Goal: Information Seeking & Learning: Learn about a topic

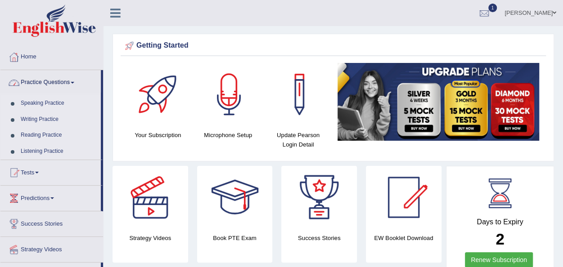
click at [55, 102] on link "Speaking Practice" at bounding box center [59, 103] width 84 height 16
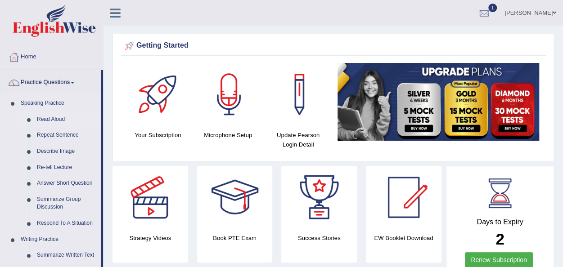
click at [59, 117] on link "Read Aloud" at bounding box center [67, 120] width 68 height 16
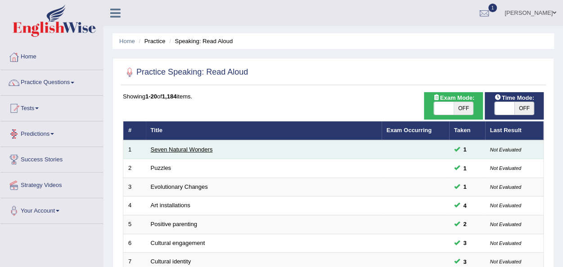
click at [193, 147] on link "Seven Natural Wonders" at bounding box center [182, 149] width 62 height 7
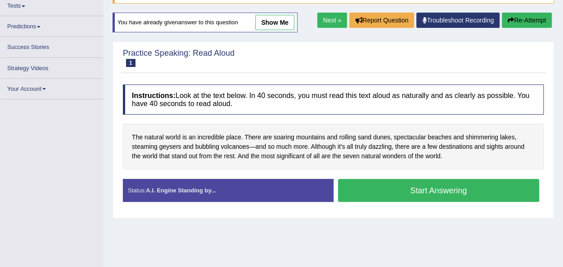
scroll to position [91, 0]
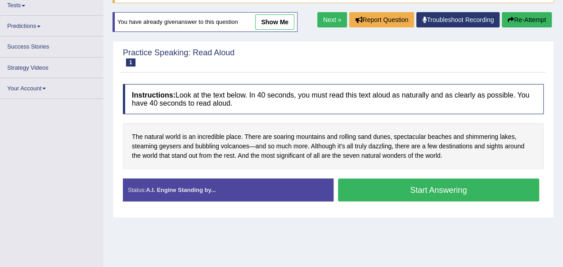
click at [420, 186] on button "Start Answering" at bounding box center [439, 190] width 202 height 23
click at [420, 190] on button "Start Answering" at bounding box center [439, 190] width 202 height 23
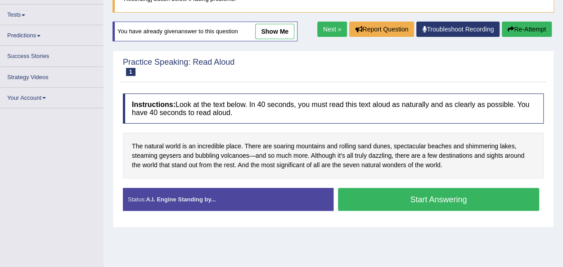
scroll to position [81, 0]
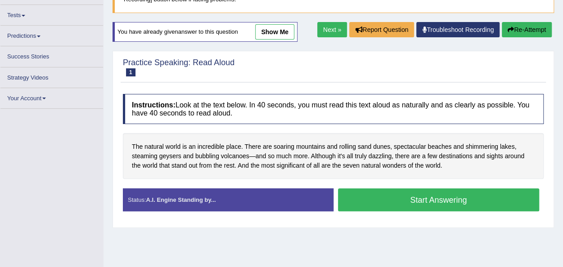
click at [433, 198] on button "Start Answering" at bounding box center [439, 199] width 202 height 23
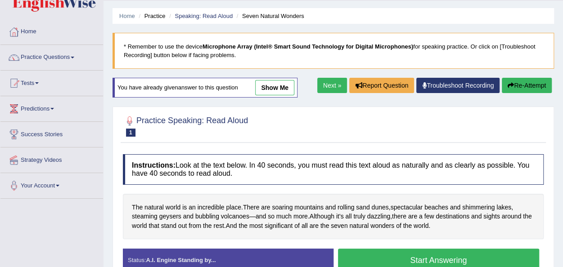
scroll to position [65, 0]
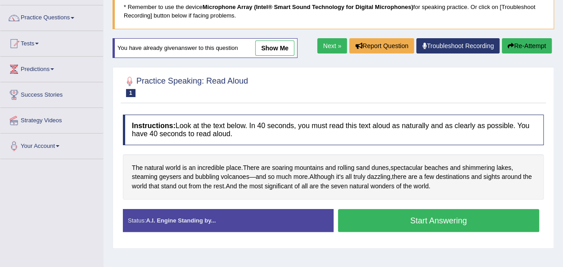
click at [429, 221] on button "Start Answering" at bounding box center [439, 220] width 202 height 23
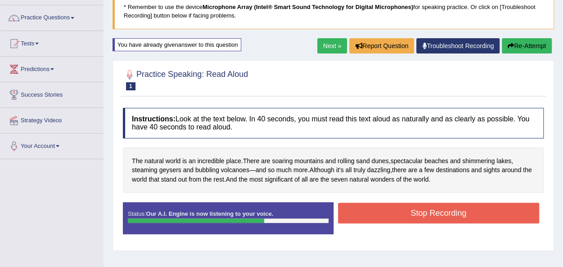
click at [439, 216] on button "Stop Recording" at bounding box center [439, 213] width 202 height 21
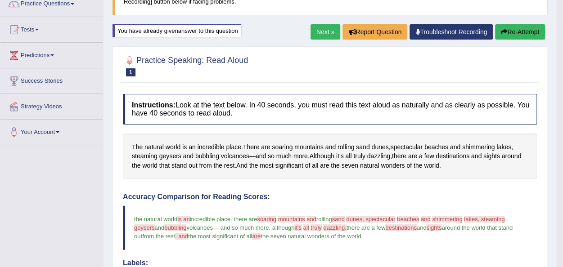
scroll to position [78, 0]
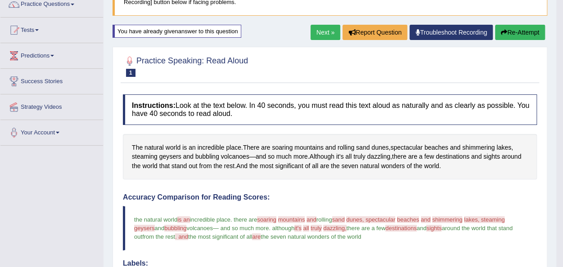
click at [319, 29] on link "Next »" at bounding box center [325, 32] width 30 height 15
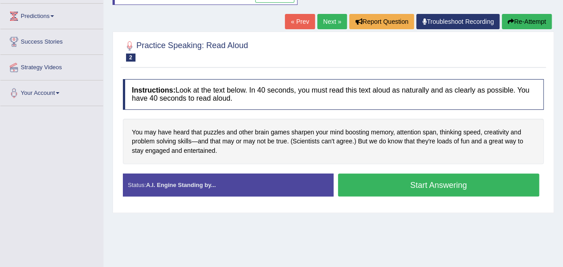
scroll to position [126, 0]
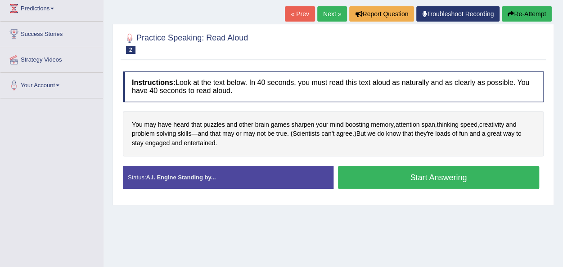
click at [417, 174] on button "Start Answering" at bounding box center [439, 177] width 202 height 23
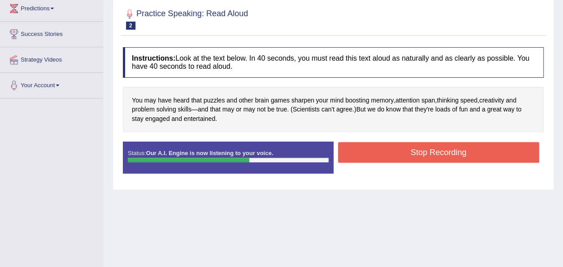
click at [428, 152] on button "Stop Recording" at bounding box center [439, 152] width 202 height 21
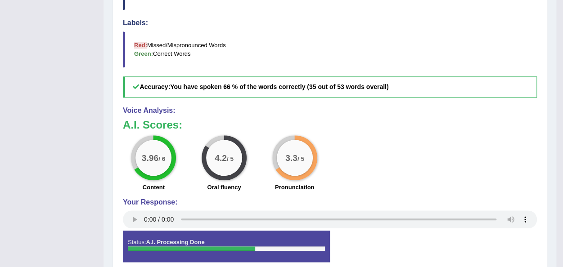
scroll to position [0, 0]
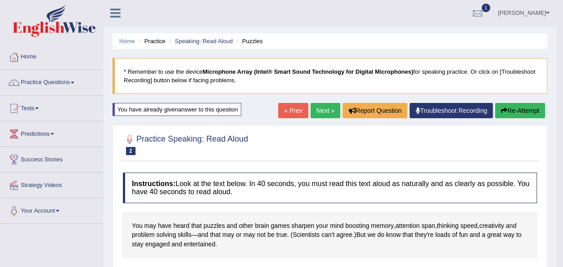
click at [319, 112] on link "Next »" at bounding box center [325, 110] width 30 height 15
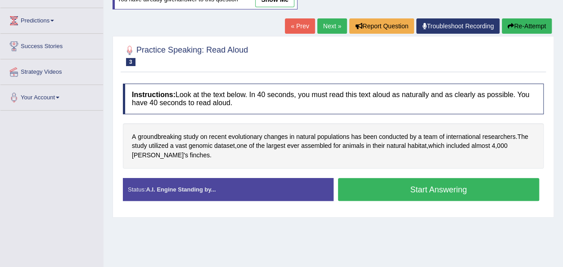
click at [426, 189] on button "Start Answering" at bounding box center [439, 189] width 202 height 23
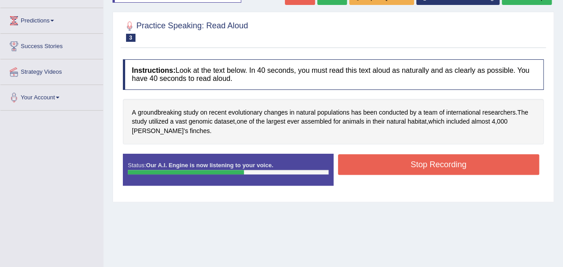
click at [426, 165] on button "Stop Recording" at bounding box center [439, 164] width 202 height 21
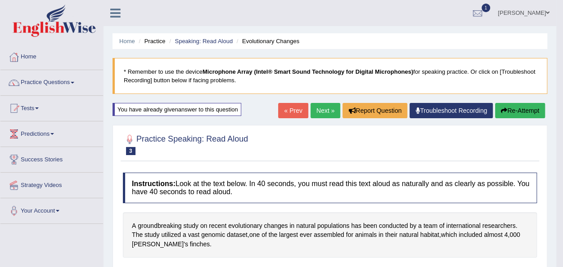
click at [321, 109] on link "Next »" at bounding box center [325, 110] width 30 height 15
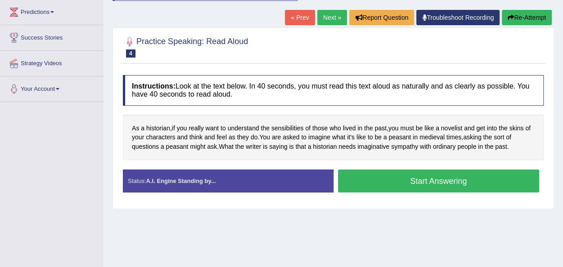
scroll to position [122, 0]
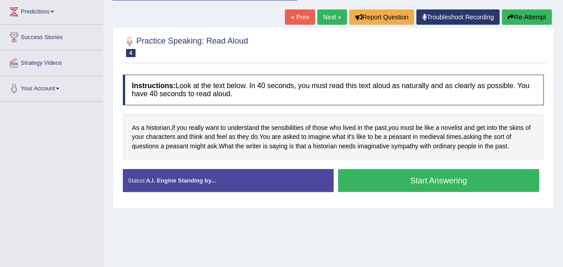
click at [416, 180] on button "Start Answering" at bounding box center [439, 180] width 202 height 23
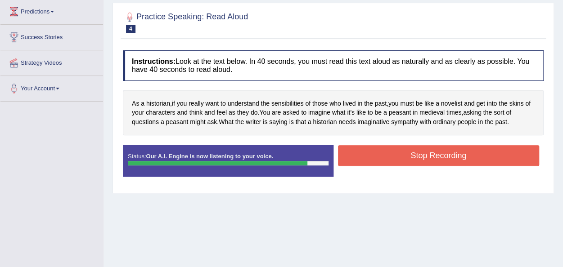
click at [419, 155] on button "Stop Recording" at bounding box center [439, 155] width 202 height 21
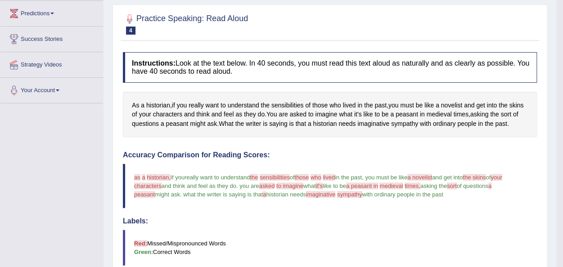
scroll to position [0, 0]
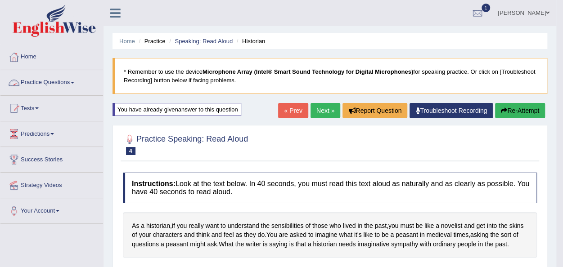
click at [48, 84] on link "Practice Questions" at bounding box center [51, 81] width 103 height 22
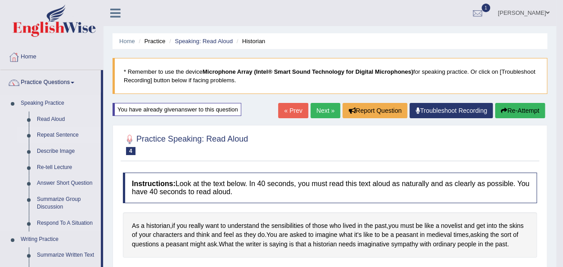
click at [63, 134] on link "Repeat Sentence" at bounding box center [67, 135] width 68 height 16
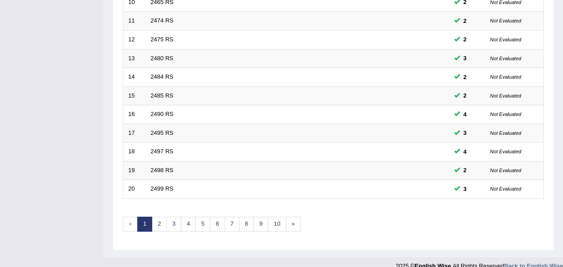
scroll to position [324, 0]
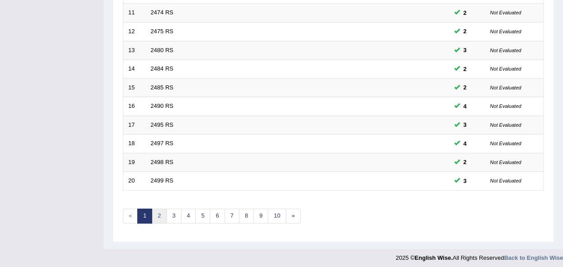
click at [157, 212] on link "2" at bounding box center [159, 216] width 15 height 15
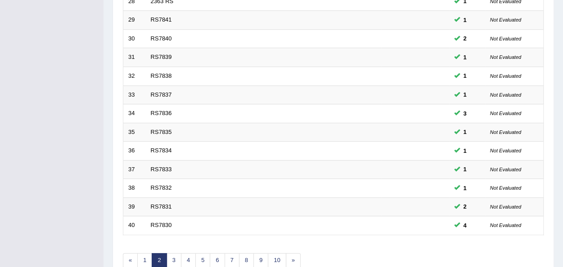
scroll to position [324, 0]
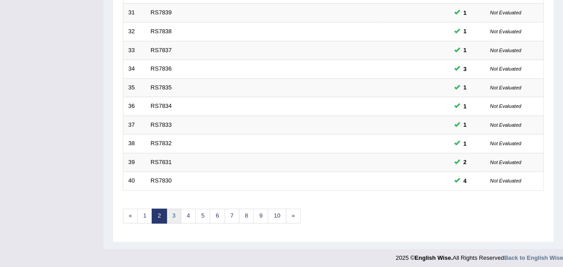
click at [170, 211] on link "3" at bounding box center [173, 216] width 15 height 15
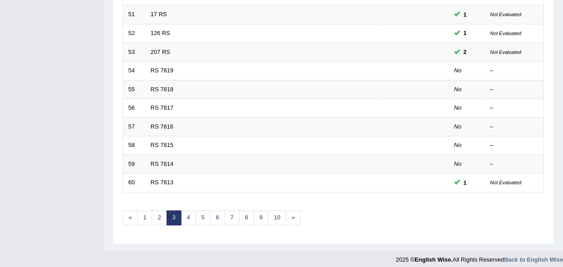
scroll to position [324, 0]
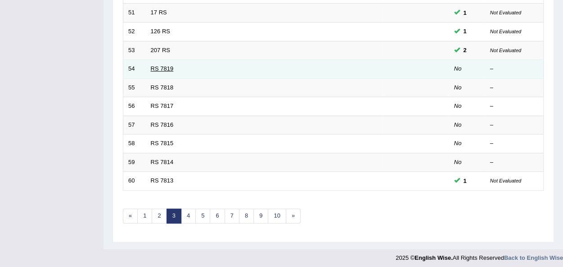
click at [166, 67] on link "RS 7819" at bounding box center [162, 68] width 23 height 7
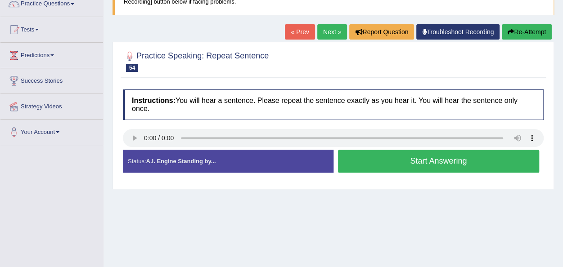
scroll to position [81, 0]
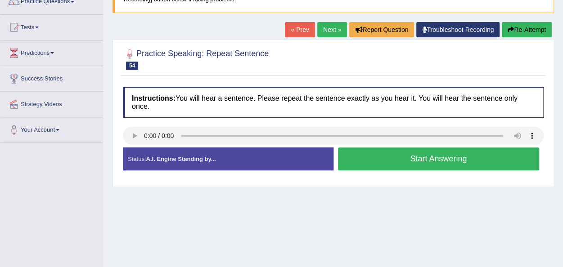
click at [415, 163] on button "Start Answering" at bounding box center [439, 159] width 202 height 23
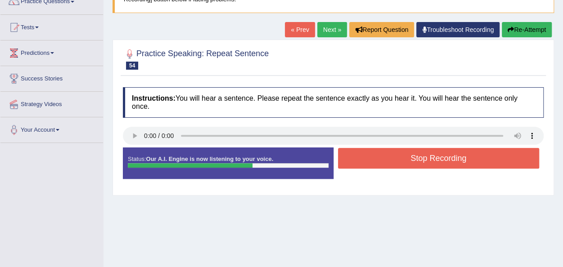
click at [416, 157] on button "Stop Recording" at bounding box center [439, 158] width 202 height 21
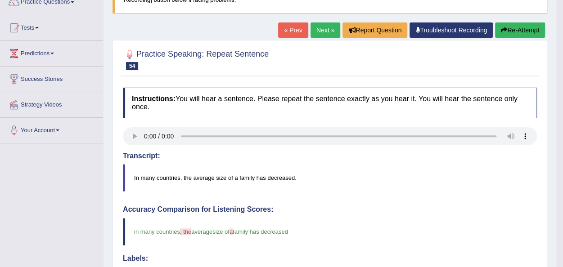
scroll to position [80, 0]
click at [522, 27] on button "Re-Attempt" at bounding box center [520, 30] width 50 height 15
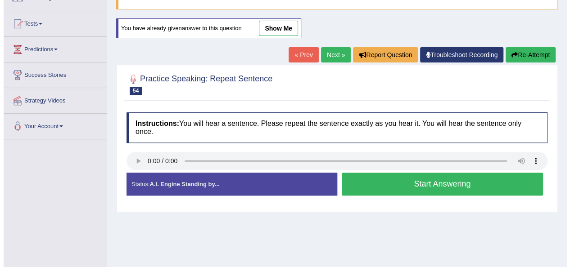
scroll to position [80, 0]
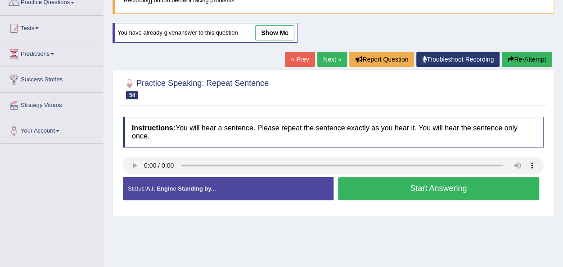
click at [425, 186] on button "Start Answering" at bounding box center [439, 188] width 202 height 23
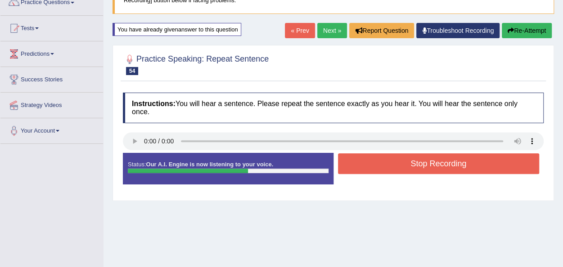
click at [421, 154] on button "Stop Recording" at bounding box center [439, 163] width 202 height 21
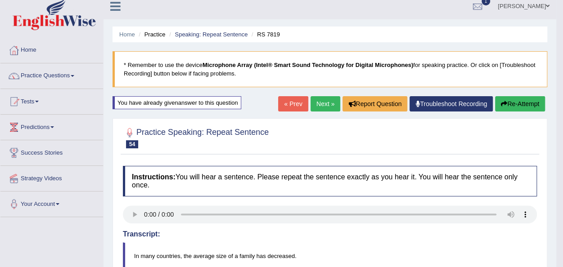
scroll to position [0, 0]
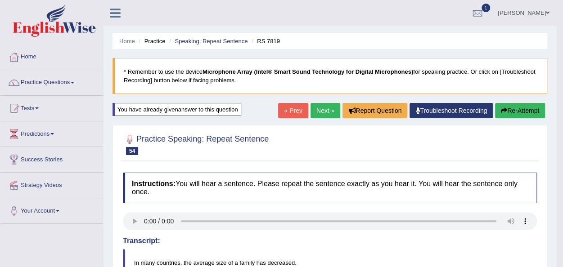
click at [320, 111] on link "Next »" at bounding box center [325, 110] width 30 height 15
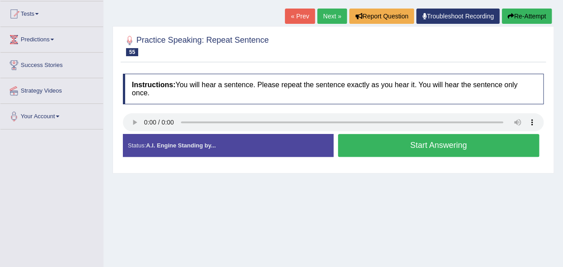
scroll to position [98, 0]
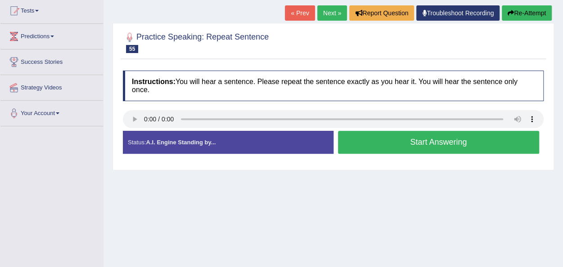
click at [384, 139] on button "Start Answering" at bounding box center [439, 142] width 202 height 23
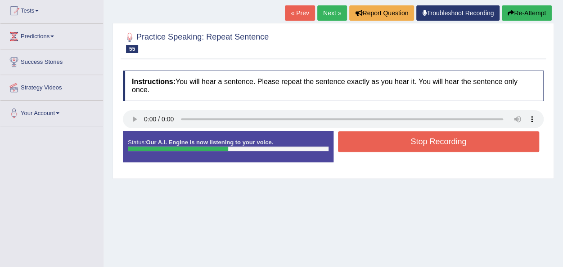
click at [384, 139] on button "Stop Recording" at bounding box center [439, 141] width 202 height 21
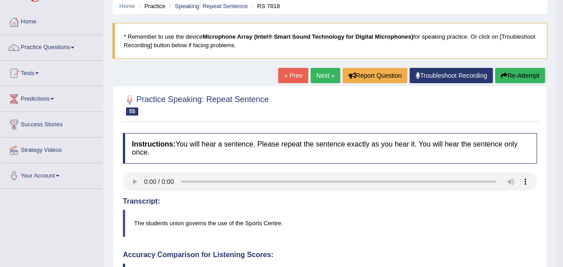
scroll to position [34, 0]
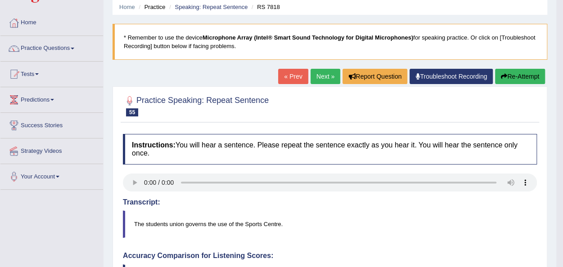
click at [524, 75] on button "Re-Attempt" at bounding box center [520, 76] width 50 height 15
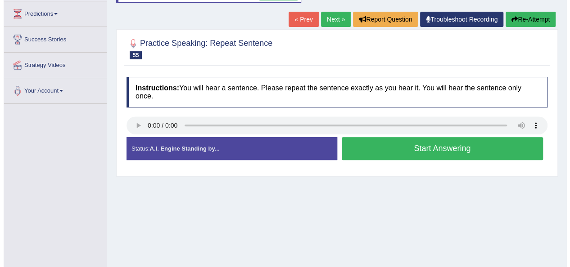
scroll to position [121, 0]
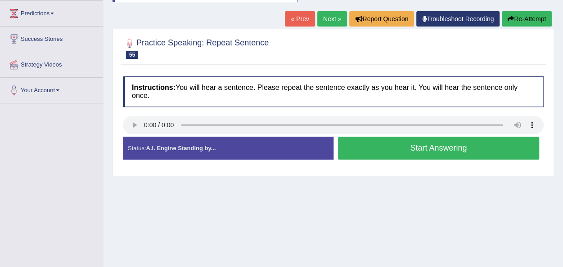
click at [410, 148] on button "Start Answering" at bounding box center [439, 148] width 202 height 23
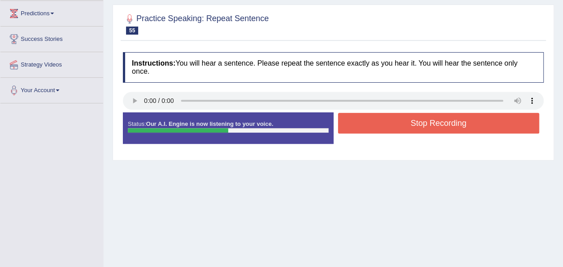
click at [407, 125] on button "Stop Recording" at bounding box center [439, 123] width 202 height 21
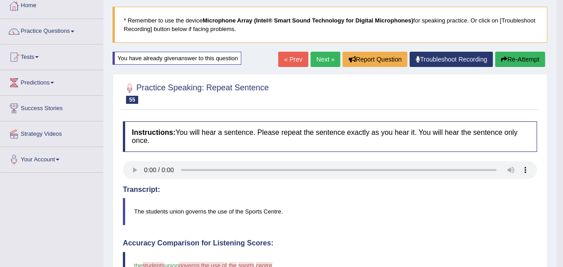
scroll to position [48, 0]
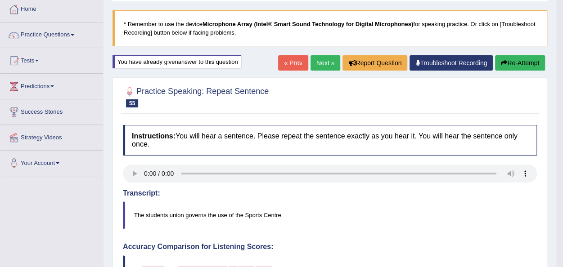
click at [319, 62] on link "Next »" at bounding box center [325, 62] width 30 height 15
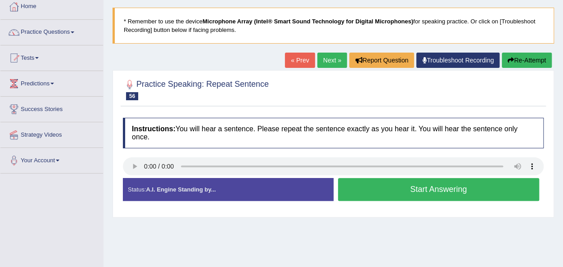
scroll to position [51, 0]
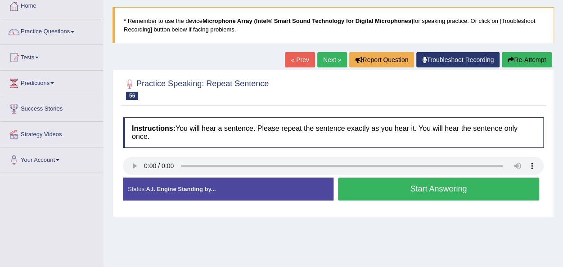
click at [411, 188] on button "Start Answering" at bounding box center [439, 189] width 202 height 23
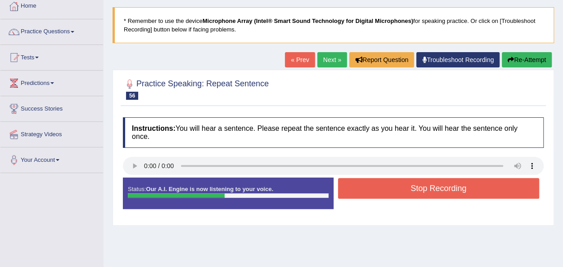
click at [411, 188] on button "Stop Recording" at bounding box center [439, 188] width 202 height 21
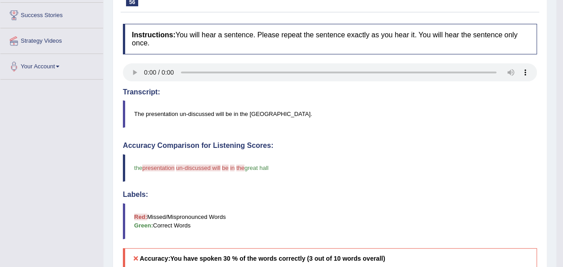
scroll to position [0, 0]
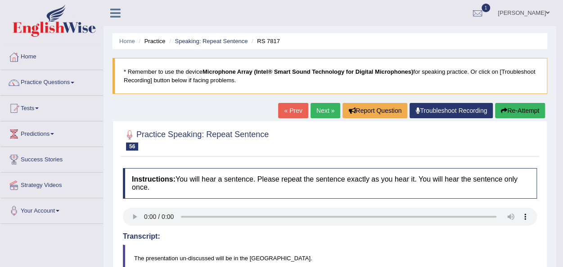
click at [516, 110] on button "Re-Attempt" at bounding box center [520, 110] width 50 height 15
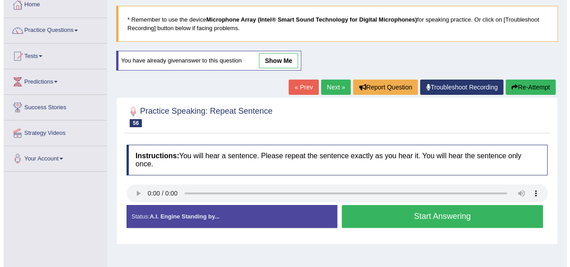
scroll to position [53, 0]
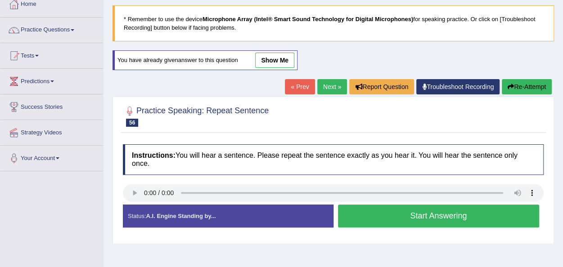
click at [423, 215] on button "Start Answering" at bounding box center [439, 216] width 202 height 23
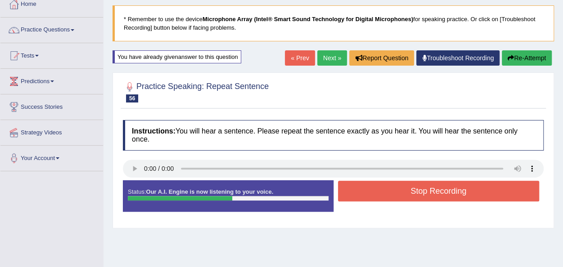
click at [429, 187] on button "Stop Recording" at bounding box center [439, 191] width 202 height 21
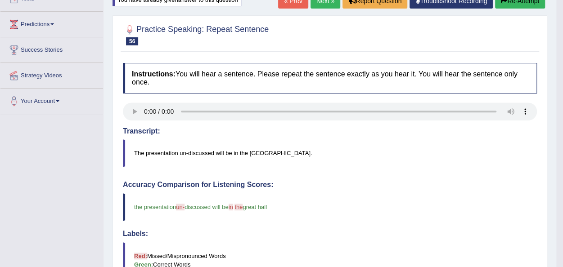
scroll to position [0, 0]
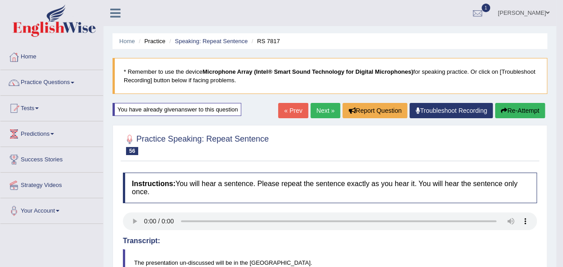
click at [320, 109] on link "Next »" at bounding box center [325, 110] width 30 height 15
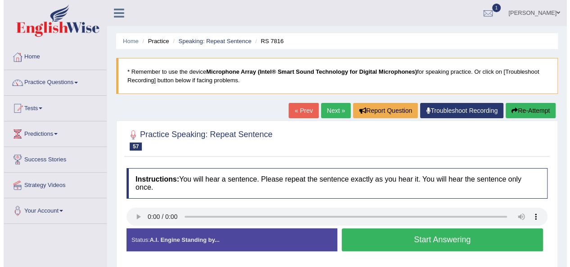
scroll to position [55, 0]
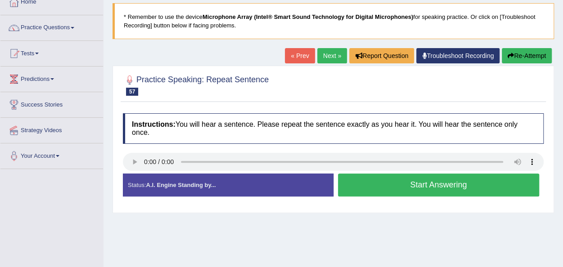
click at [410, 185] on button "Start Answering" at bounding box center [439, 185] width 202 height 23
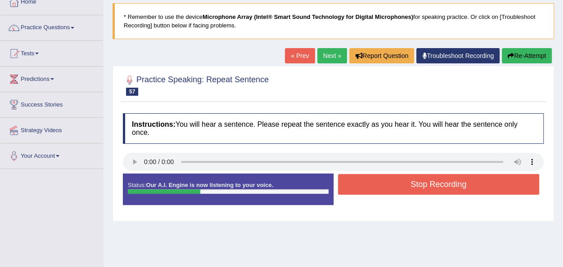
click at [410, 185] on button "Stop Recording" at bounding box center [439, 184] width 202 height 21
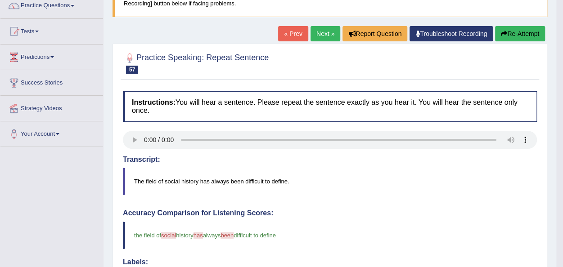
scroll to position [0, 0]
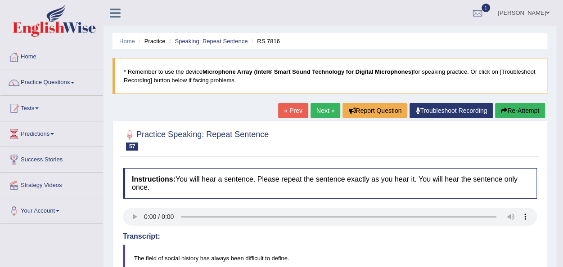
click at [319, 108] on link "Next »" at bounding box center [325, 110] width 30 height 15
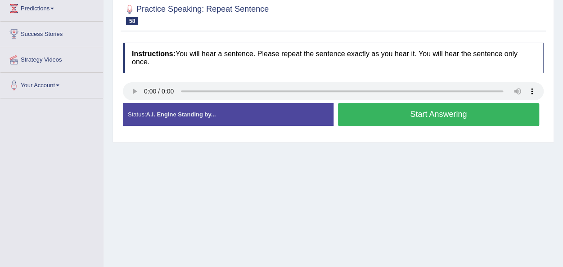
scroll to position [126, 0]
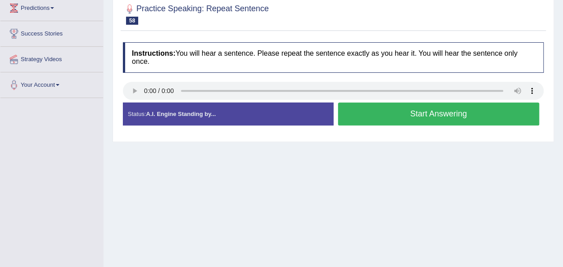
click at [408, 117] on button "Start Answering" at bounding box center [439, 114] width 202 height 23
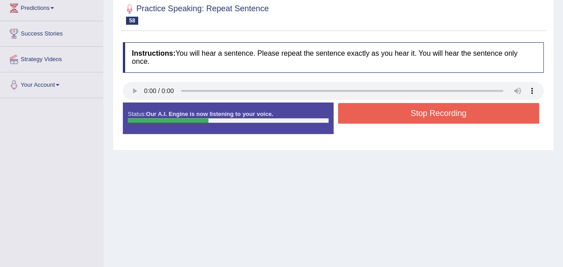
click at [408, 117] on button "Stop Recording" at bounding box center [439, 113] width 202 height 21
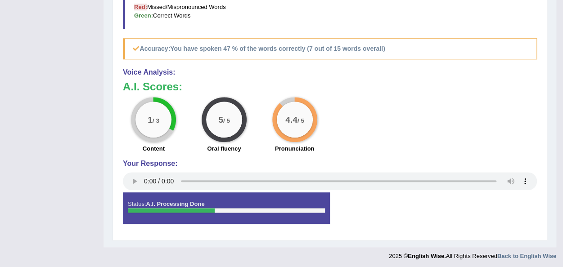
scroll to position [0, 0]
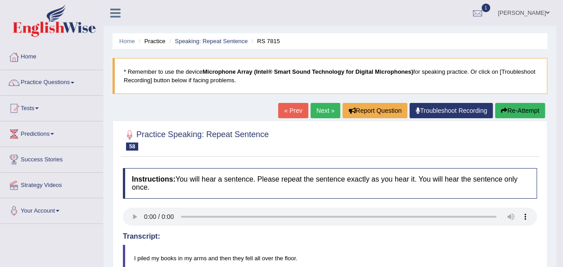
click at [322, 108] on link "Next »" at bounding box center [325, 110] width 30 height 15
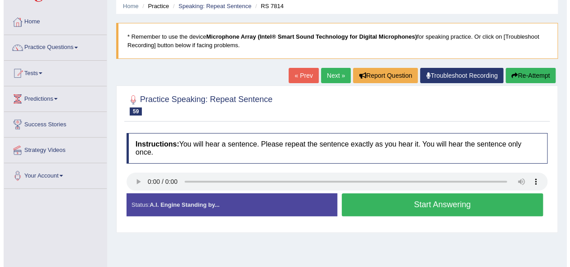
scroll to position [36, 0]
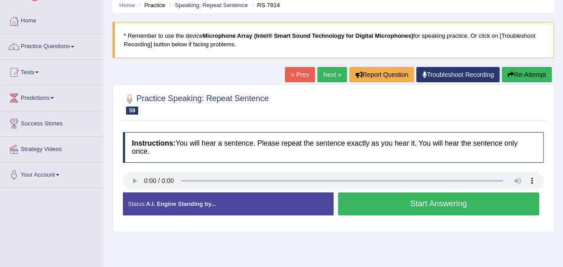
click at [436, 205] on button "Start Answering" at bounding box center [439, 204] width 202 height 23
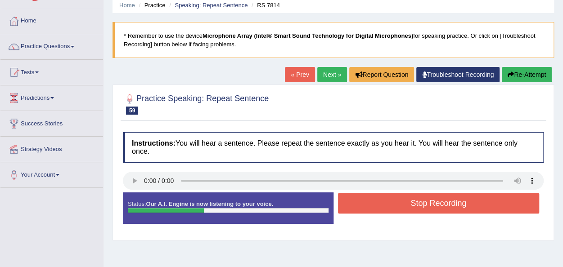
click at [436, 205] on button "Stop Recording" at bounding box center [439, 203] width 202 height 21
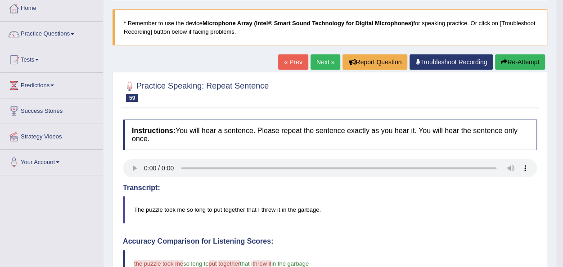
scroll to position [0, 0]
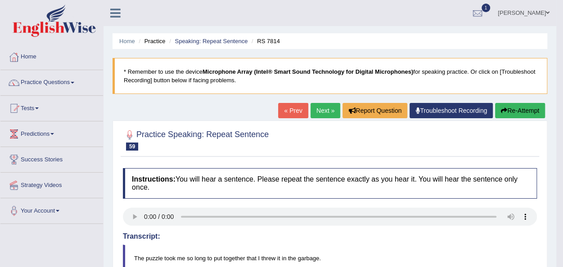
click at [323, 109] on link "Next »" at bounding box center [325, 110] width 30 height 15
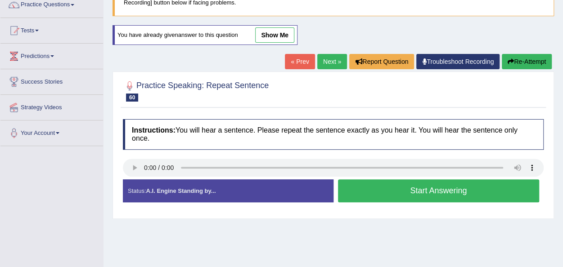
scroll to position [78, 0]
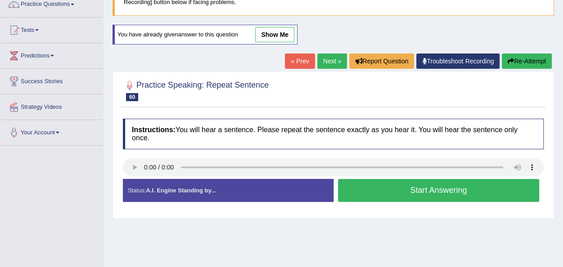
click at [417, 189] on button "Start Answering" at bounding box center [439, 190] width 202 height 23
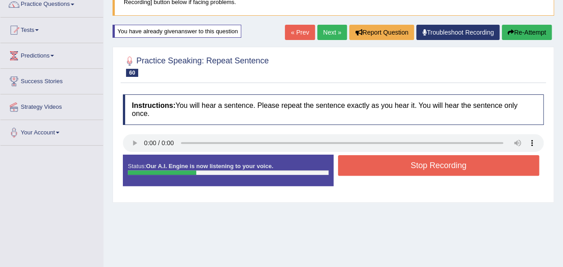
click at [419, 164] on button "Stop Recording" at bounding box center [439, 165] width 202 height 21
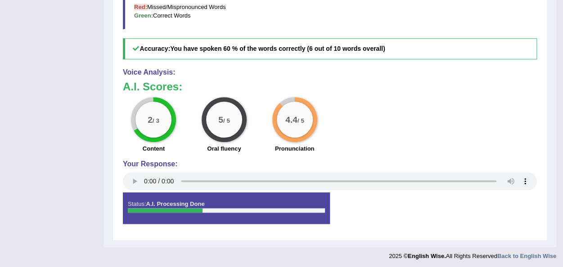
scroll to position [0, 0]
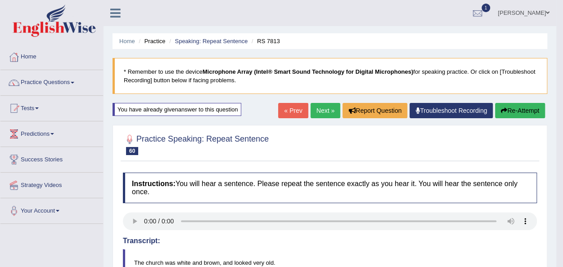
click at [324, 110] on link "Next »" at bounding box center [325, 110] width 30 height 15
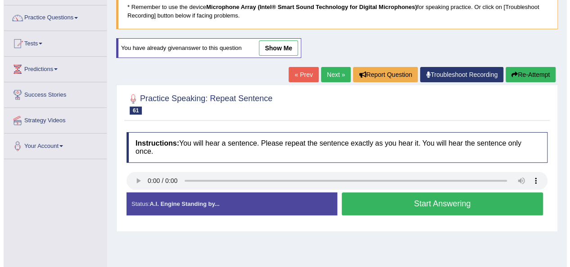
scroll to position [69, 0]
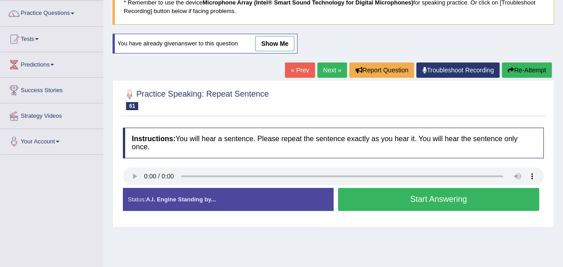
click at [418, 196] on button "Start Answering" at bounding box center [439, 199] width 202 height 23
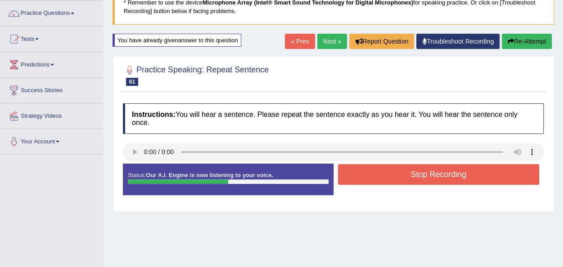
click at [416, 172] on button "Stop Recording" at bounding box center [439, 174] width 202 height 21
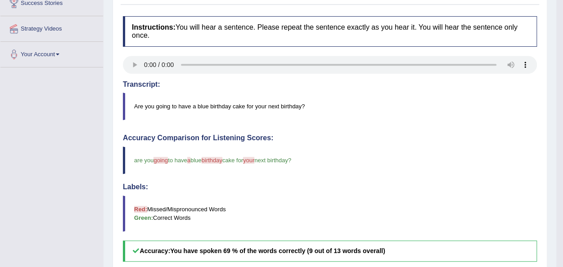
scroll to position [0, 0]
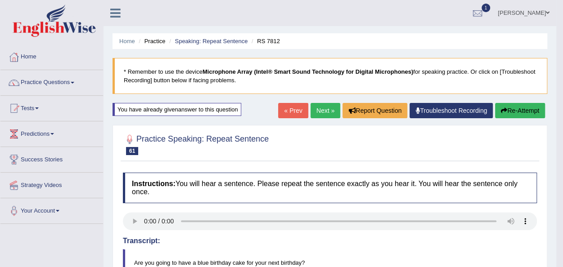
click at [320, 114] on link "Next »" at bounding box center [325, 110] width 30 height 15
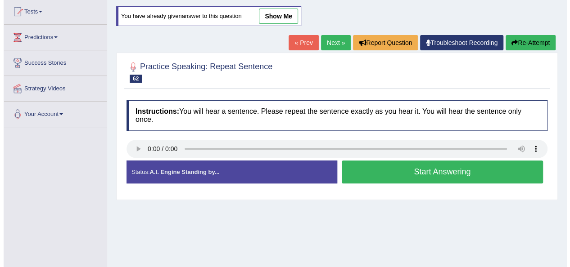
scroll to position [97, 0]
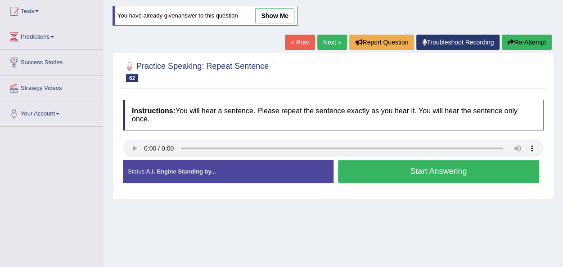
click at [423, 171] on button "Start Answering" at bounding box center [439, 171] width 202 height 23
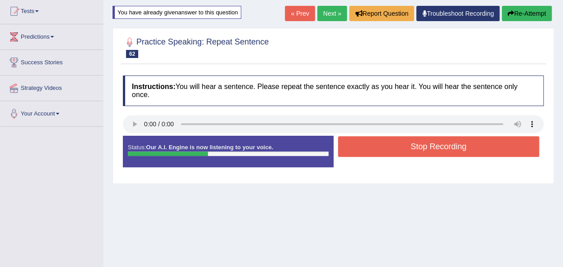
click at [441, 146] on button "Stop Recording" at bounding box center [439, 146] width 202 height 21
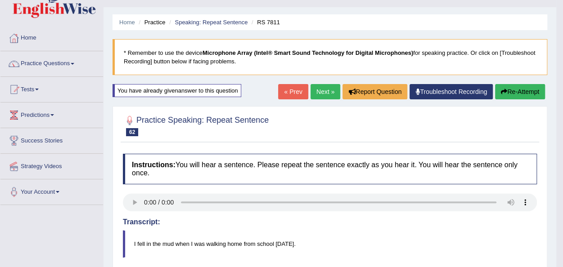
scroll to position [0, 0]
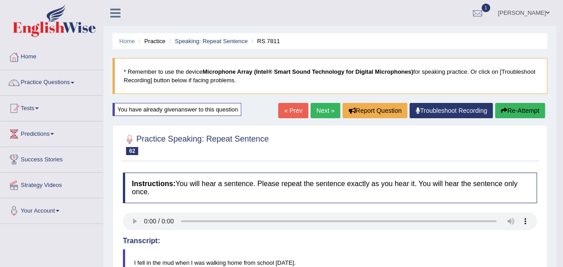
click at [321, 109] on link "Next »" at bounding box center [325, 110] width 30 height 15
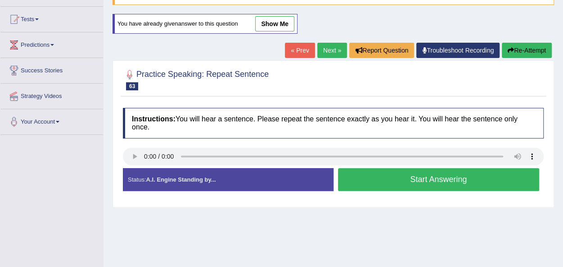
scroll to position [94, 0]
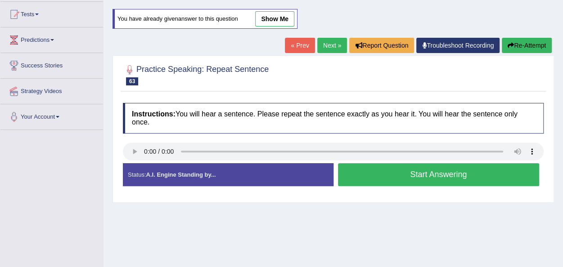
click at [408, 175] on button "Start Answering" at bounding box center [439, 174] width 202 height 23
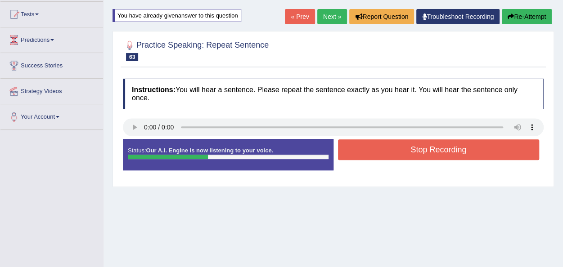
click at [412, 146] on button "Stop Recording" at bounding box center [439, 149] width 202 height 21
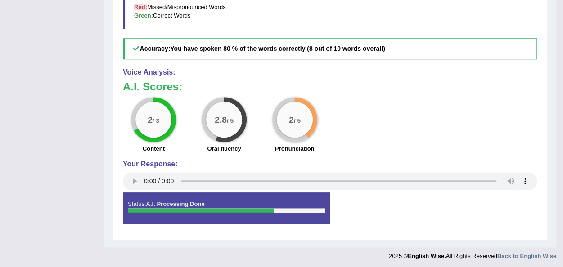
scroll to position [0, 0]
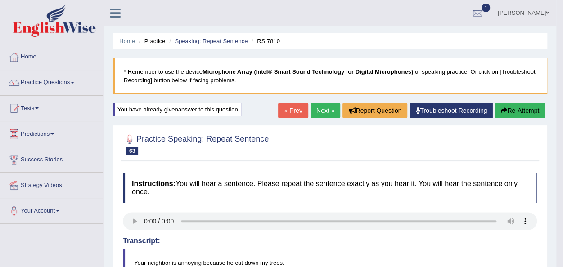
click at [517, 110] on button "Re-Attempt" at bounding box center [520, 110] width 50 height 15
click at [317, 113] on link "Next »" at bounding box center [325, 110] width 30 height 15
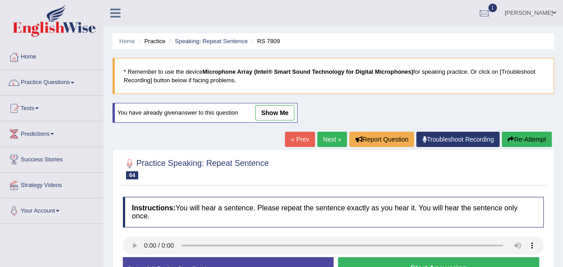
scroll to position [125, 0]
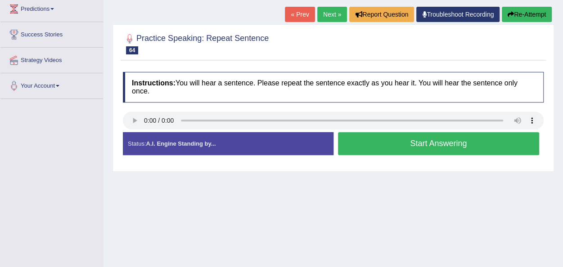
click at [417, 144] on button "Start Answering" at bounding box center [439, 143] width 202 height 23
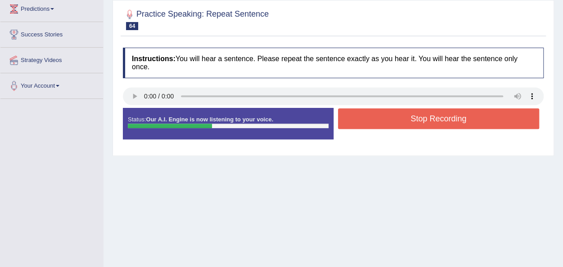
click at [418, 122] on button "Stop Recording" at bounding box center [439, 118] width 202 height 21
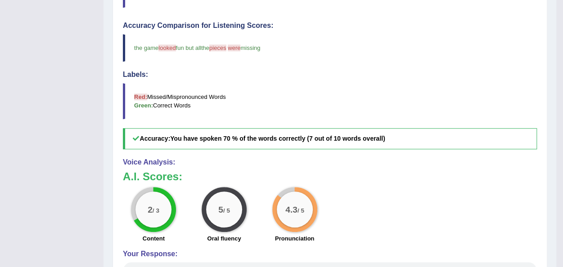
scroll to position [0, 0]
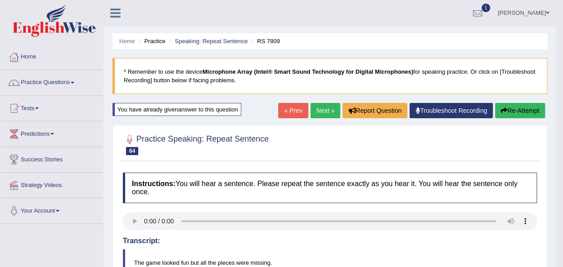
click at [316, 107] on link "Next »" at bounding box center [325, 110] width 30 height 15
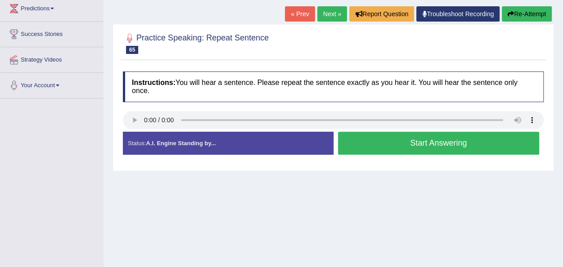
scroll to position [127, 0]
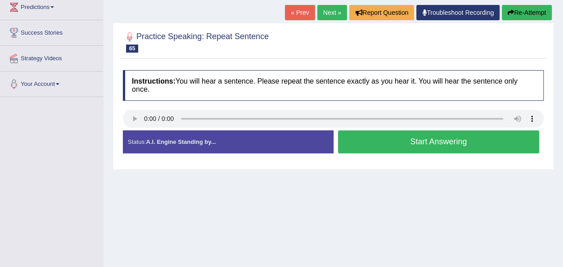
click at [415, 137] on button "Start Answering" at bounding box center [439, 141] width 202 height 23
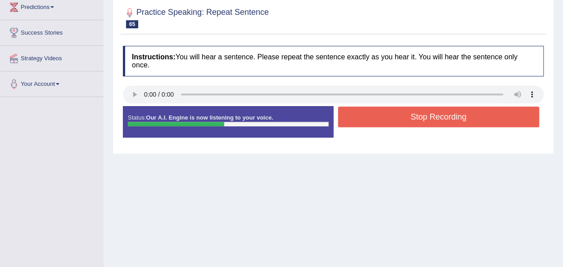
click at [417, 115] on button "Stop Recording" at bounding box center [439, 117] width 202 height 21
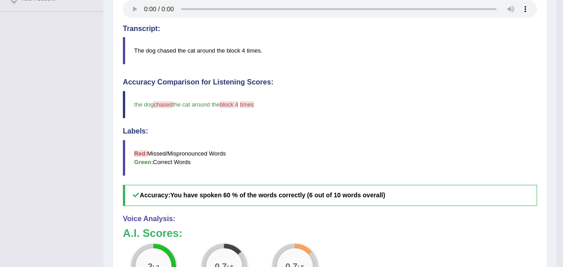
scroll to position [87, 0]
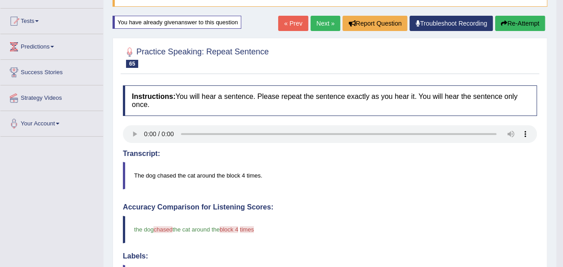
click at [511, 22] on button "Re-Attempt" at bounding box center [520, 23] width 50 height 15
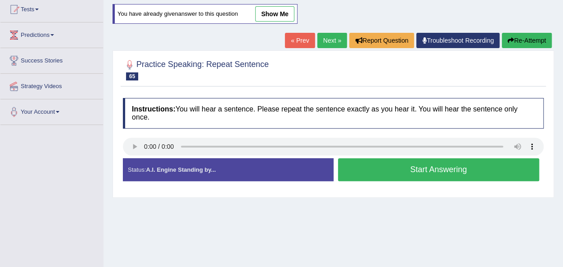
scroll to position [205, 0]
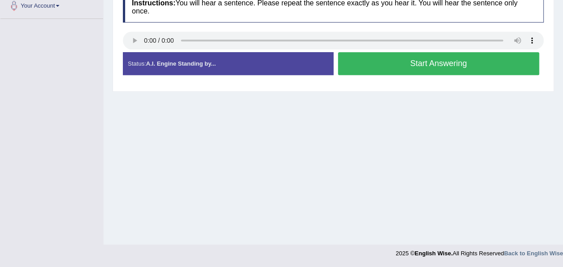
click at [435, 66] on button "Start Answering" at bounding box center [439, 63] width 202 height 23
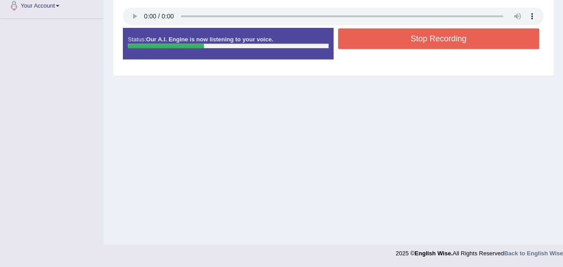
click at [433, 39] on button "Stop Recording" at bounding box center [439, 38] width 202 height 21
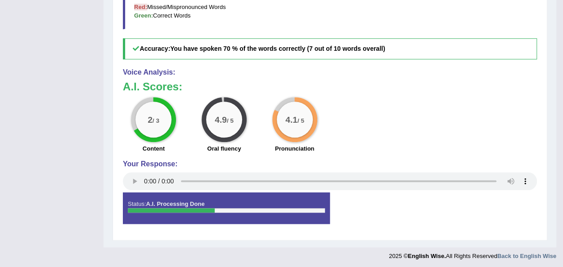
scroll to position [0, 0]
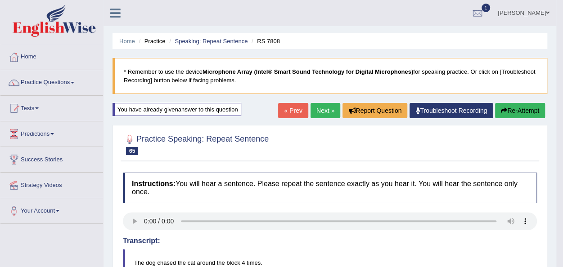
click at [323, 112] on link "Next »" at bounding box center [325, 110] width 30 height 15
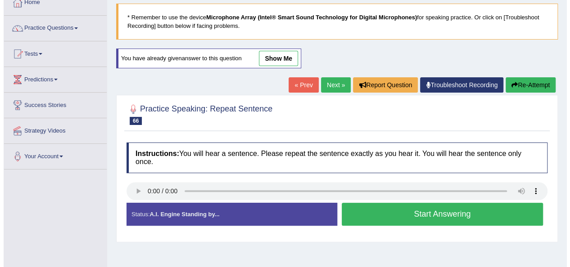
scroll to position [55, 0]
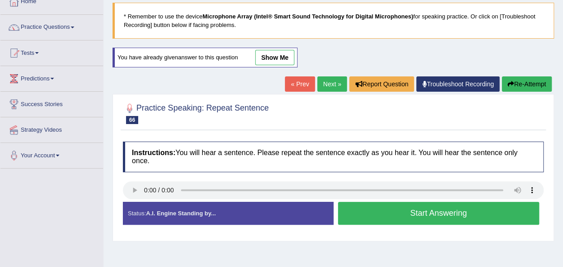
click at [430, 212] on button "Start Answering" at bounding box center [439, 213] width 202 height 23
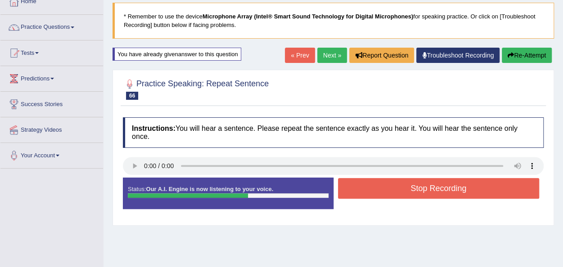
click at [426, 191] on button "Stop Recording" at bounding box center [439, 188] width 202 height 21
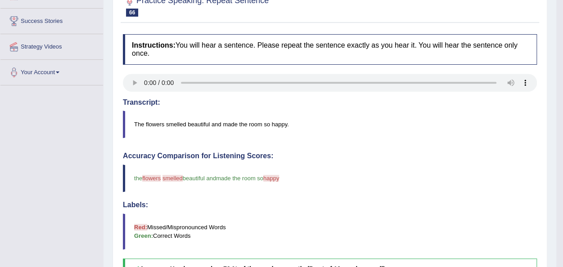
scroll to position [0, 0]
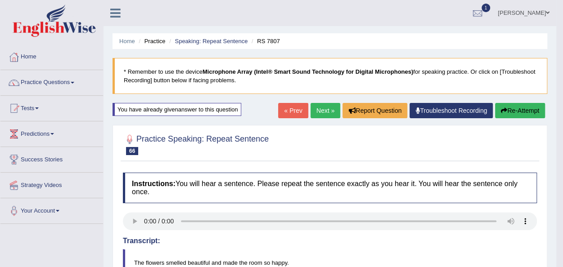
click at [320, 110] on link "Next »" at bounding box center [325, 110] width 30 height 15
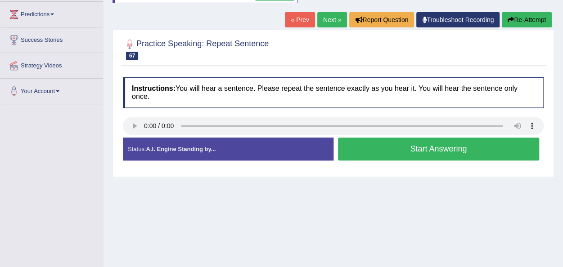
scroll to position [125, 0]
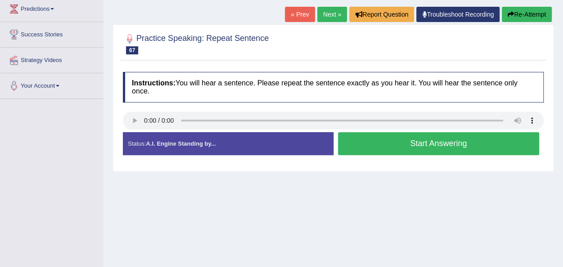
click at [414, 146] on button "Start Answering" at bounding box center [439, 143] width 202 height 23
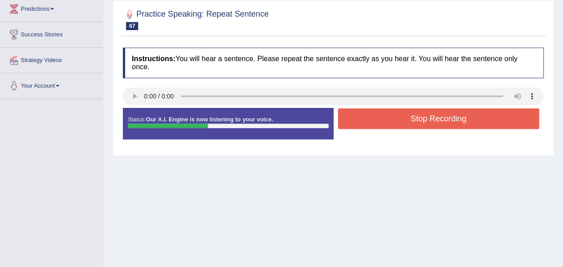
click at [412, 116] on button "Stop Recording" at bounding box center [439, 118] width 202 height 21
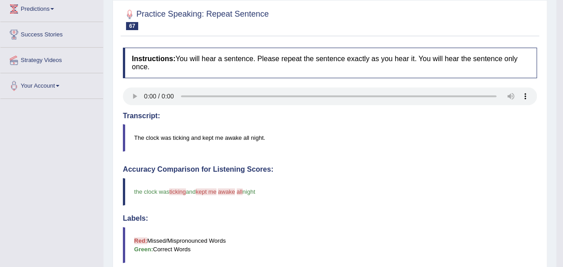
click at [433, 179] on blockquote "the clock was ticking checking and kept me waking awake up all me night" at bounding box center [330, 191] width 414 height 27
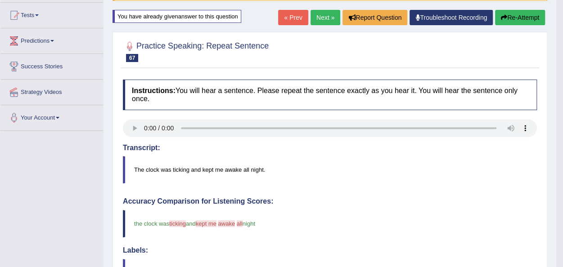
scroll to position [0, 0]
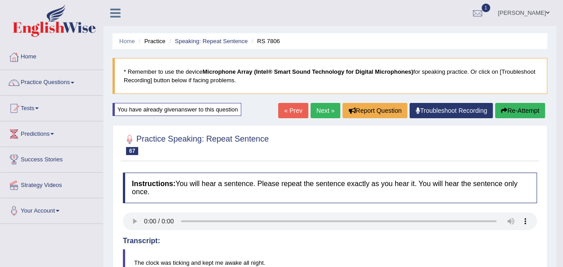
click at [518, 110] on button "Re-Attempt" at bounding box center [520, 110] width 50 height 15
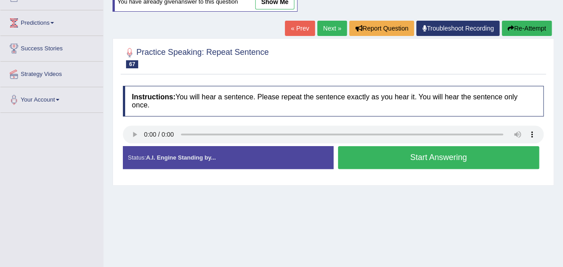
scroll to position [112, 0]
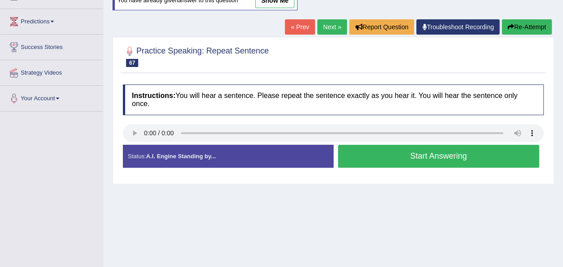
click at [425, 153] on button "Start Answering" at bounding box center [439, 156] width 202 height 23
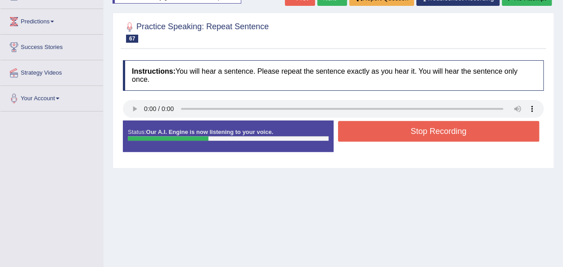
click at [423, 133] on button "Stop Recording" at bounding box center [439, 131] width 202 height 21
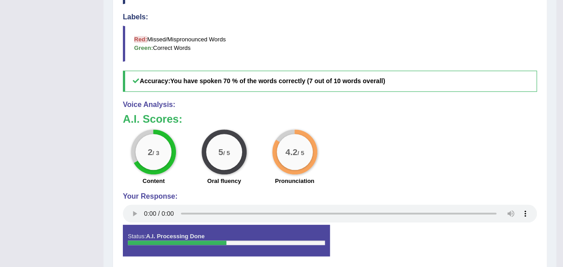
scroll to position [0, 0]
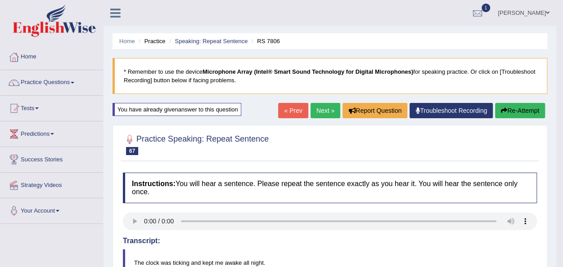
click at [319, 110] on link "Next »" at bounding box center [325, 110] width 30 height 15
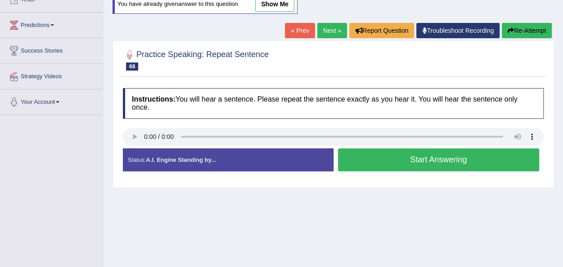
scroll to position [110, 0]
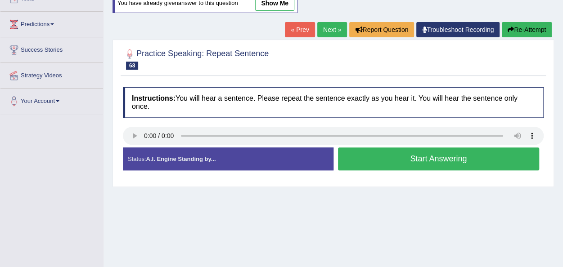
click at [410, 158] on button "Start Answering" at bounding box center [439, 159] width 202 height 23
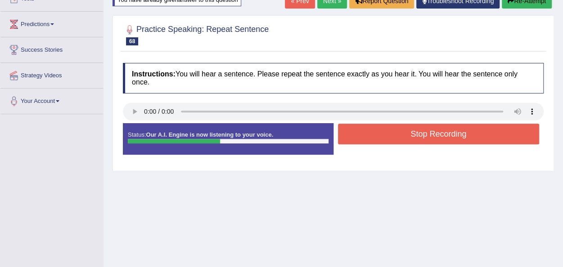
click at [430, 131] on button "Stop Recording" at bounding box center [439, 134] width 202 height 21
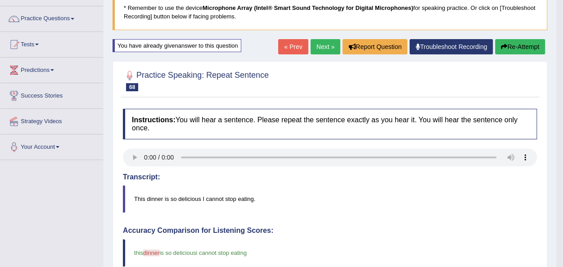
scroll to position [63, 0]
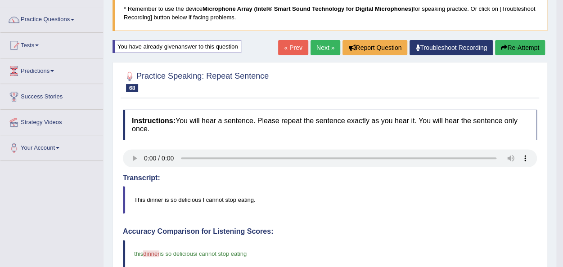
click at [319, 47] on link "Next »" at bounding box center [325, 47] width 30 height 15
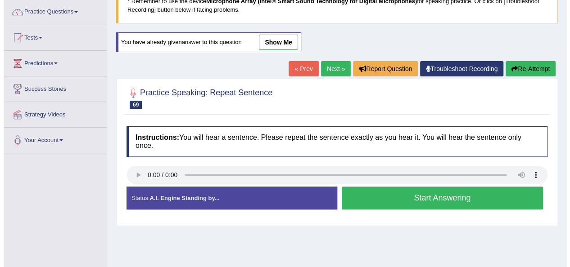
scroll to position [71, 0]
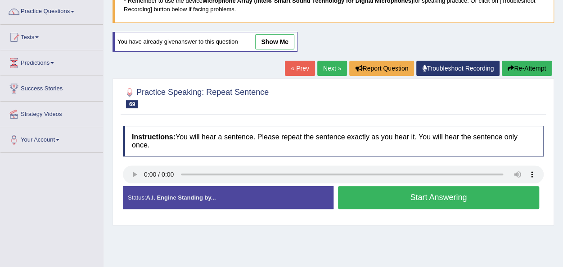
click at [421, 195] on button "Start Answering" at bounding box center [439, 197] width 202 height 23
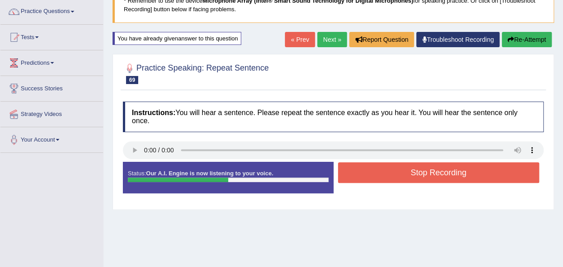
click at [425, 169] on button "Stop Recording" at bounding box center [439, 172] width 202 height 21
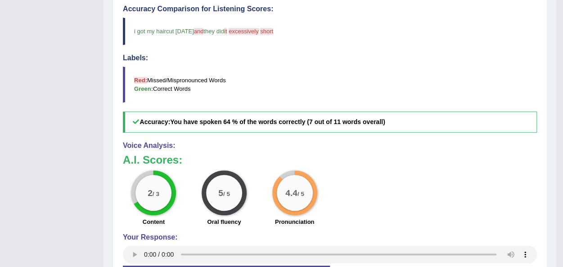
scroll to position [0, 0]
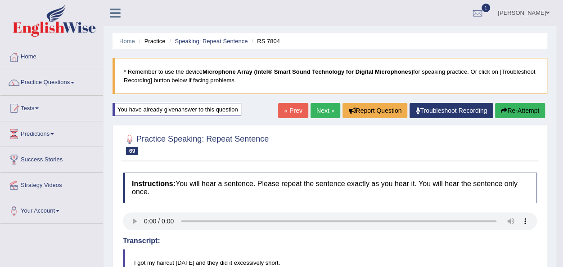
click at [320, 108] on link "Next »" at bounding box center [325, 110] width 30 height 15
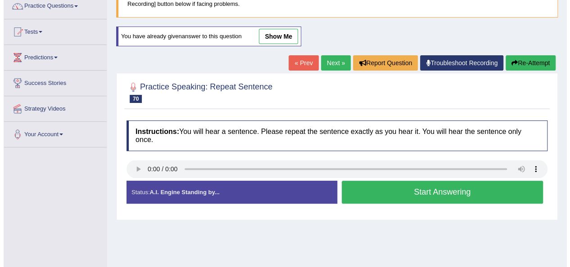
scroll to position [82, 0]
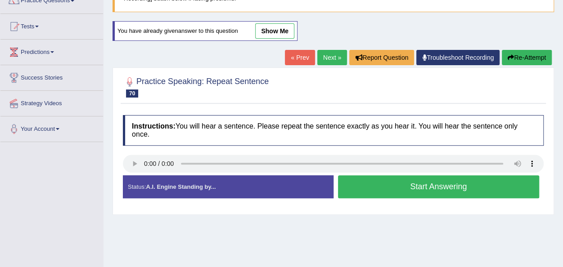
click at [408, 188] on button "Start Answering" at bounding box center [439, 186] width 202 height 23
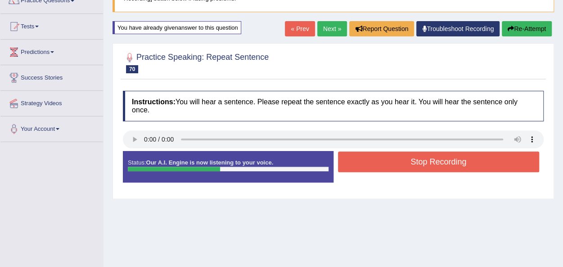
click at [425, 164] on button "Stop Recording" at bounding box center [439, 162] width 202 height 21
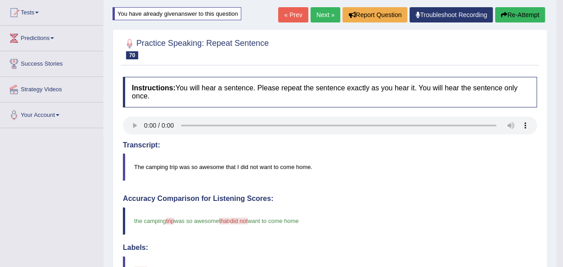
scroll to position [0, 0]
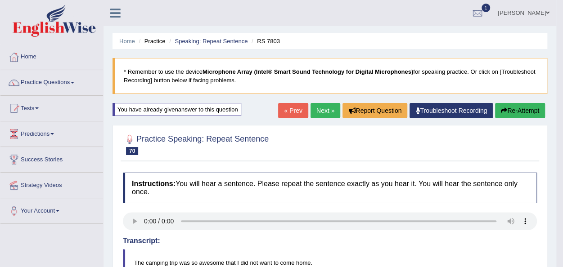
click at [319, 110] on link "Next »" at bounding box center [325, 110] width 30 height 15
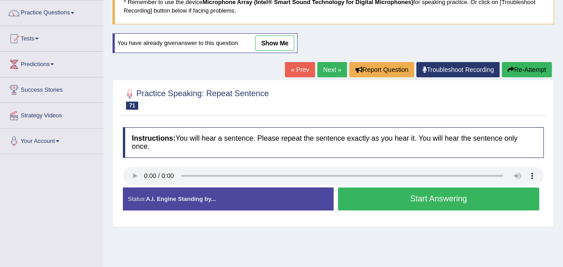
scroll to position [70, 0]
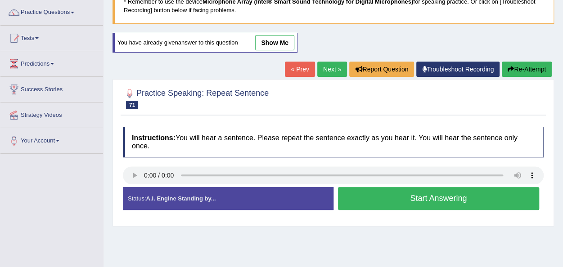
click at [408, 199] on button "Start Answering" at bounding box center [439, 198] width 202 height 23
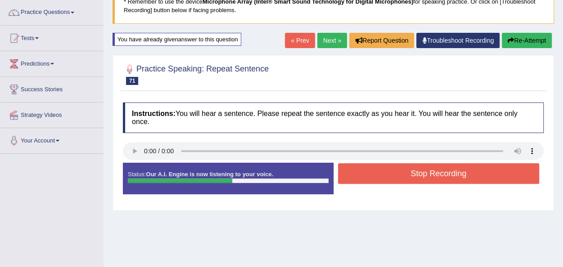
click at [421, 174] on button "Stop Recording" at bounding box center [439, 173] width 202 height 21
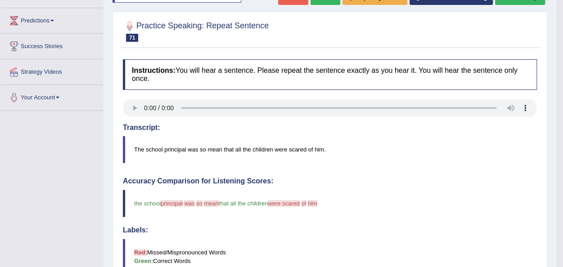
scroll to position [0, 0]
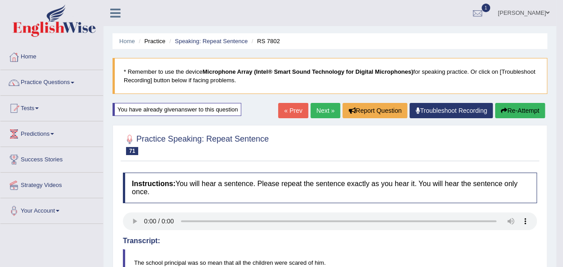
click at [314, 109] on link "Next »" at bounding box center [325, 110] width 30 height 15
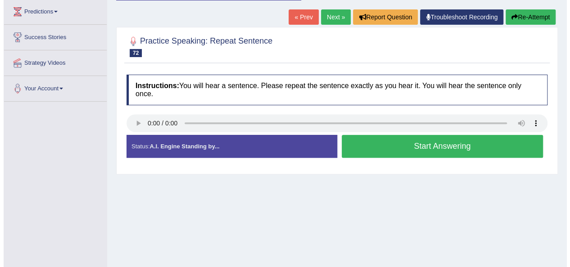
scroll to position [123, 0]
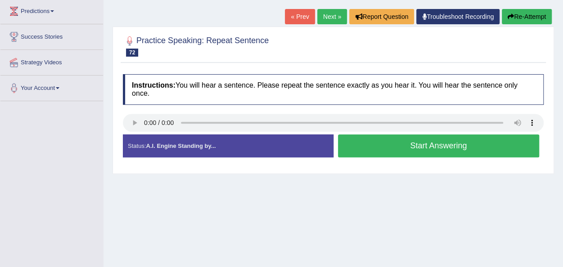
click at [457, 145] on button "Start Answering" at bounding box center [439, 146] width 202 height 23
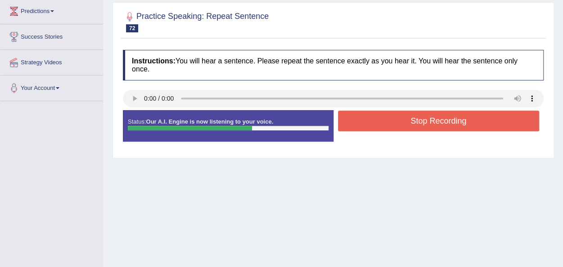
click at [435, 124] on button "Stop Recording" at bounding box center [439, 121] width 202 height 21
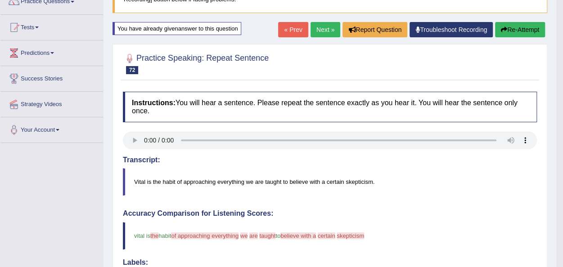
scroll to position [0, 0]
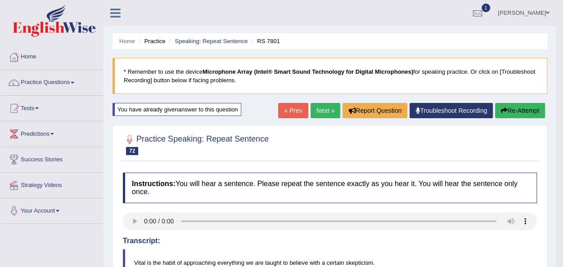
click at [322, 110] on link "Next »" at bounding box center [325, 110] width 30 height 15
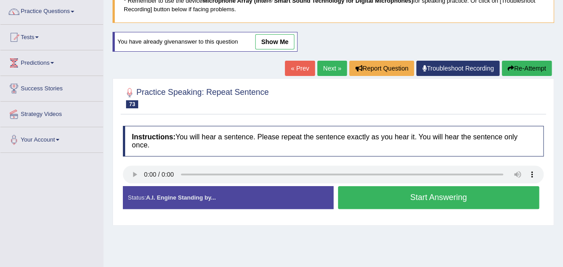
scroll to position [74, 0]
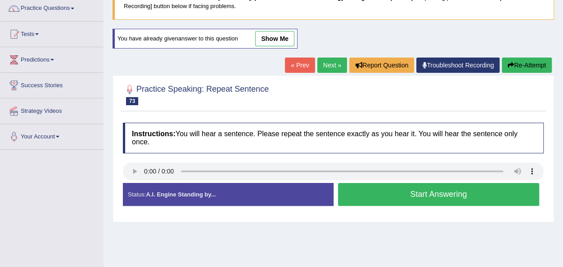
click at [446, 195] on button "Start Answering" at bounding box center [439, 194] width 202 height 23
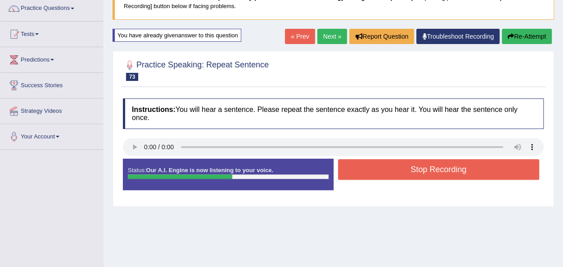
click at [448, 172] on button "Stop Recording" at bounding box center [439, 169] width 202 height 21
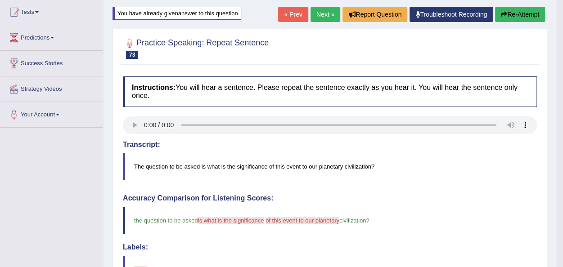
scroll to position [0, 0]
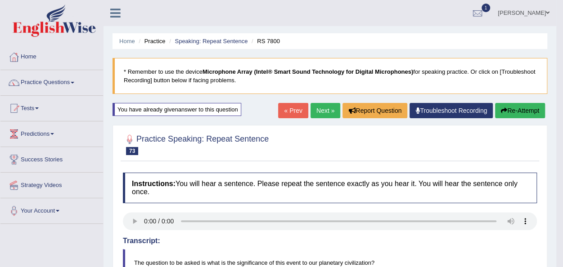
click at [325, 111] on link "Next »" at bounding box center [325, 110] width 30 height 15
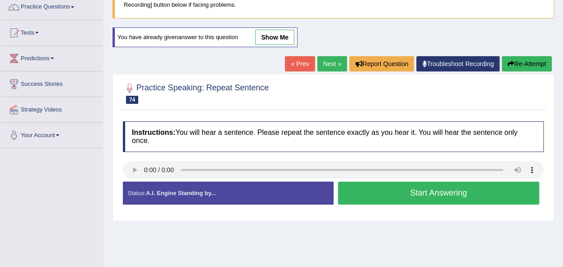
click at [422, 194] on button "Start Answering" at bounding box center [439, 193] width 202 height 23
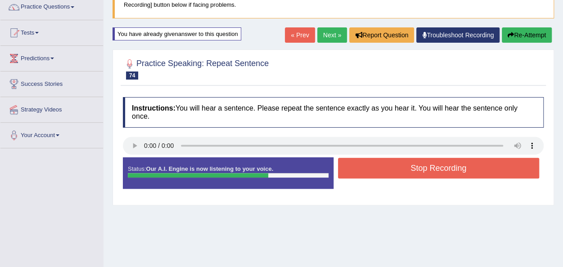
click at [451, 169] on button "Stop Recording" at bounding box center [439, 168] width 202 height 21
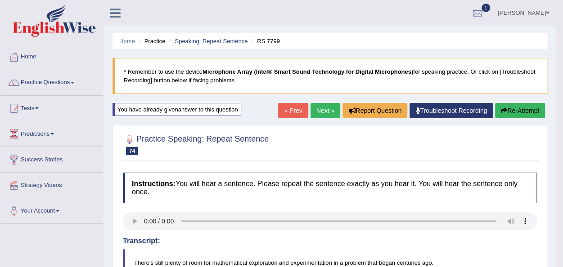
click at [324, 110] on link "Next »" at bounding box center [325, 110] width 30 height 15
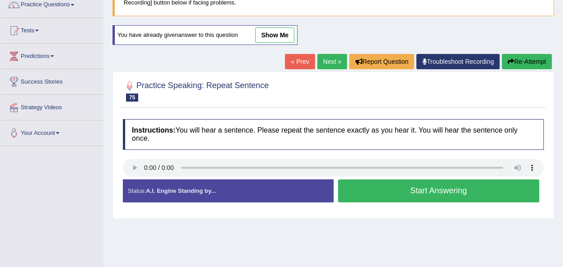
scroll to position [78, 0]
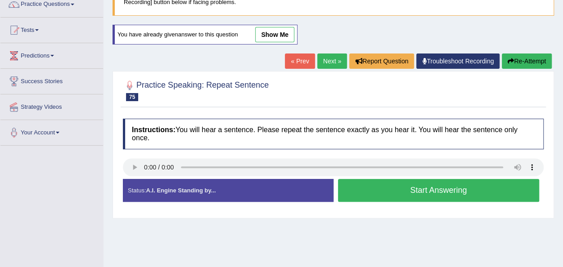
click at [422, 186] on button "Start Answering" at bounding box center [439, 190] width 202 height 23
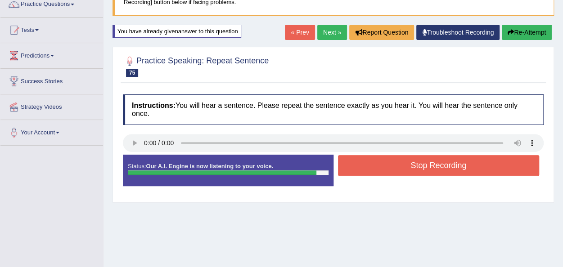
click at [426, 163] on button "Stop Recording" at bounding box center [439, 165] width 202 height 21
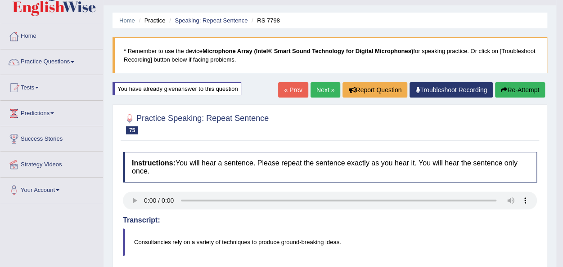
scroll to position [0, 0]
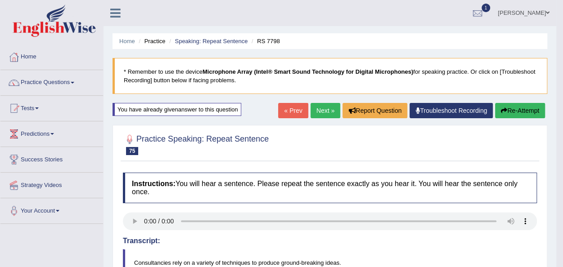
click at [519, 109] on button "Re-Attempt" at bounding box center [520, 110] width 50 height 15
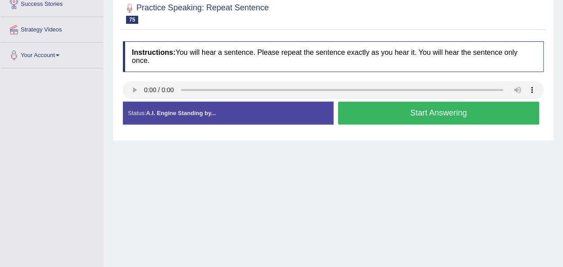
scroll to position [205, 0]
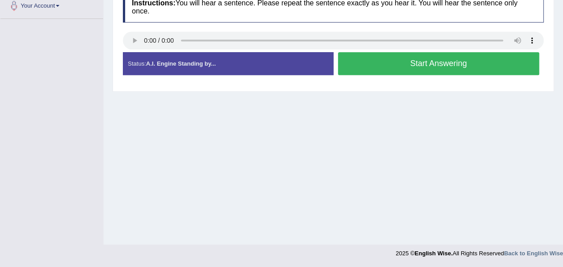
click at [438, 58] on button "Start Answering" at bounding box center [439, 63] width 202 height 23
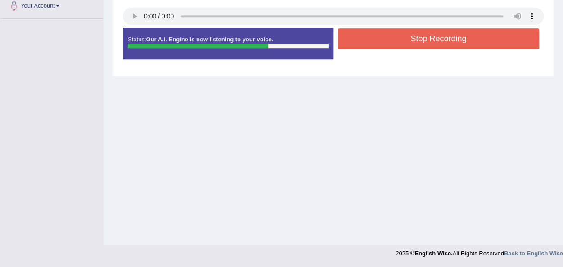
click at [442, 38] on button "Stop Recording" at bounding box center [439, 38] width 202 height 21
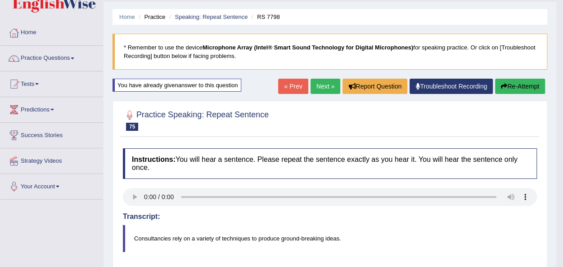
scroll to position [0, 0]
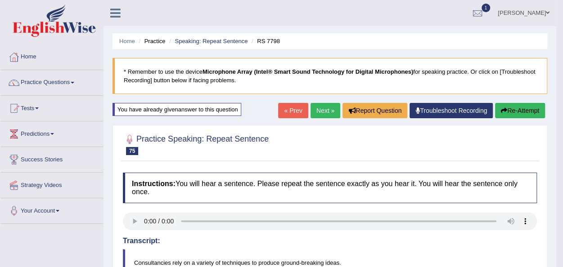
click at [526, 109] on button "Re-Attempt" at bounding box center [520, 110] width 50 height 15
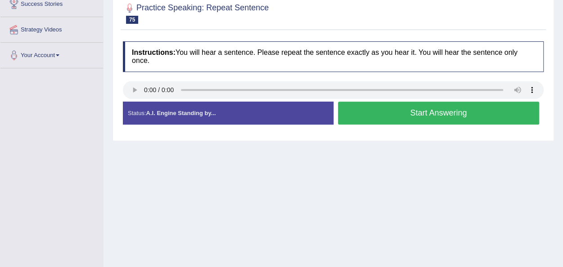
scroll to position [164, 0]
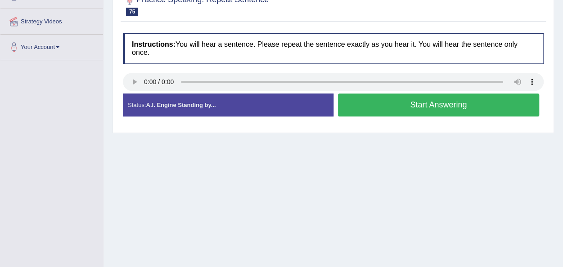
click at [434, 103] on button "Start Answering" at bounding box center [439, 105] width 202 height 23
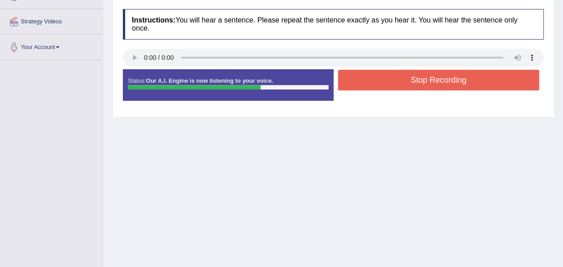
click at [429, 76] on button "Stop Recording" at bounding box center [439, 80] width 202 height 21
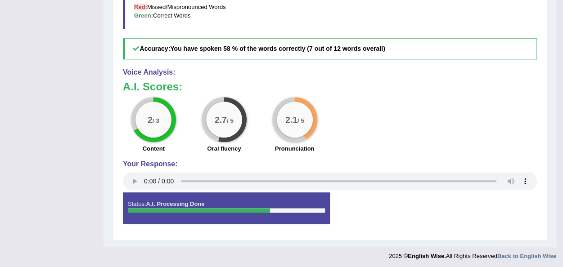
scroll to position [0, 0]
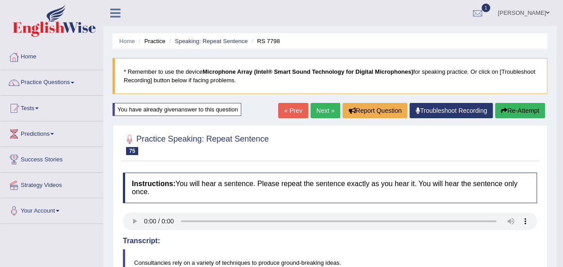
click at [320, 108] on link "Next »" at bounding box center [325, 110] width 30 height 15
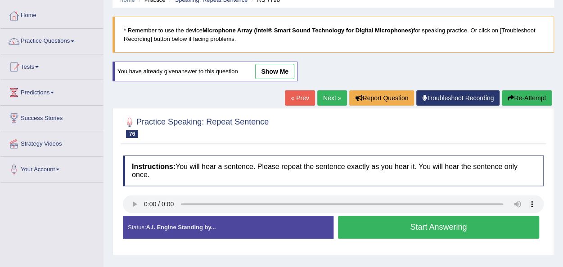
scroll to position [49, 0]
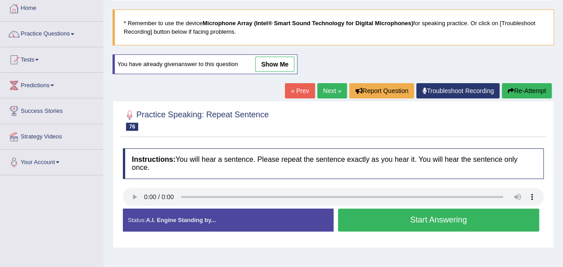
click at [329, 88] on link "Next »" at bounding box center [332, 90] width 30 height 15
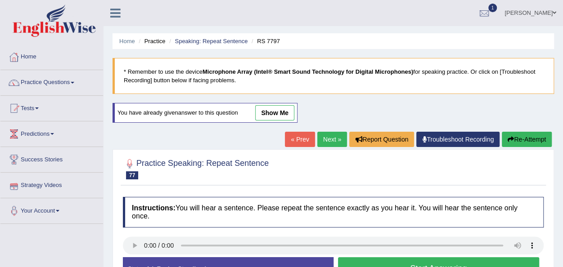
scroll to position [35, 0]
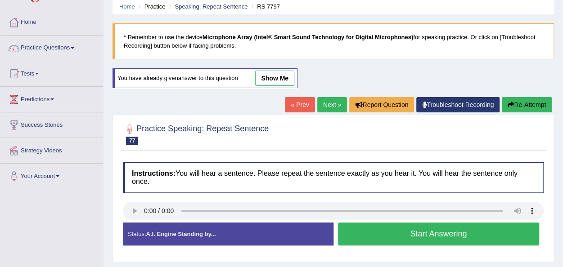
click at [101, 165] on link "Your Account" at bounding box center [51, 175] width 103 height 22
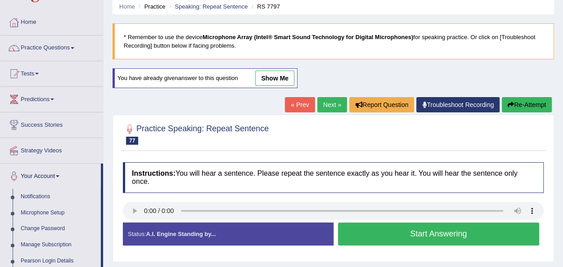
click at [419, 233] on button "Start Answering" at bounding box center [439, 234] width 202 height 23
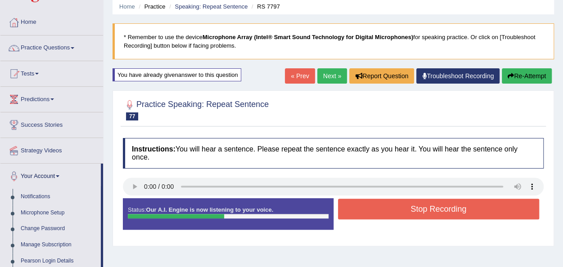
click at [435, 204] on button "Stop Recording" at bounding box center [439, 209] width 202 height 21
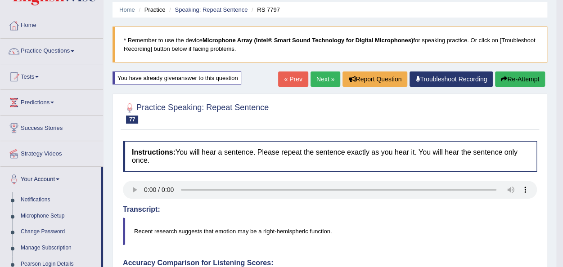
scroll to position [31, 0]
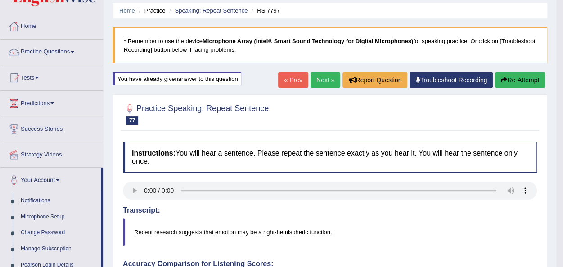
click at [324, 80] on link "Next »" at bounding box center [325, 79] width 30 height 15
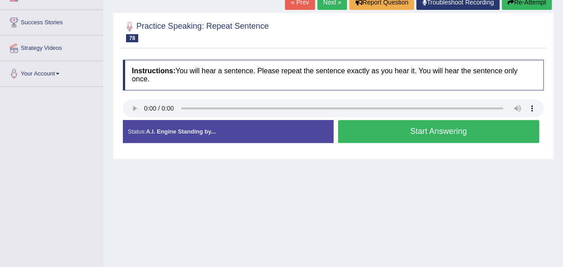
click at [428, 128] on button "Start Answering" at bounding box center [439, 131] width 202 height 23
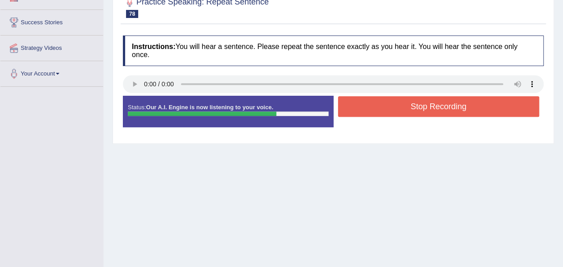
click at [448, 102] on button "Stop Recording" at bounding box center [439, 106] width 202 height 21
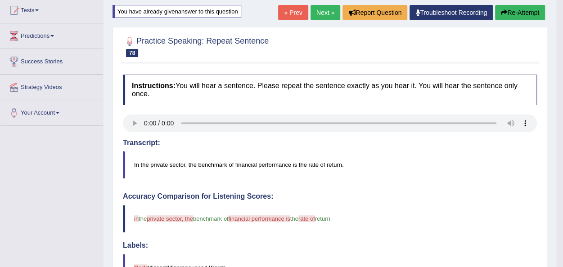
scroll to position [96, 0]
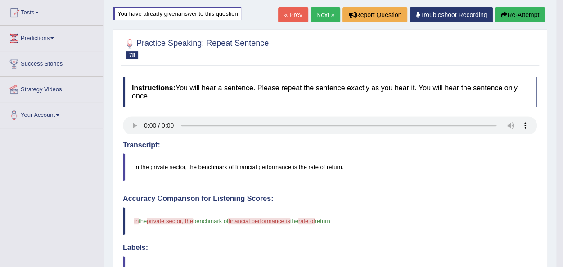
click at [319, 13] on link "Next »" at bounding box center [325, 14] width 30 height 15
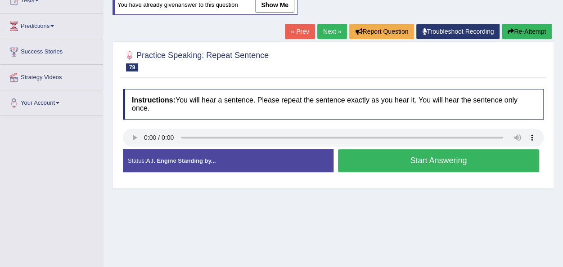
scroll to position [114, 0]
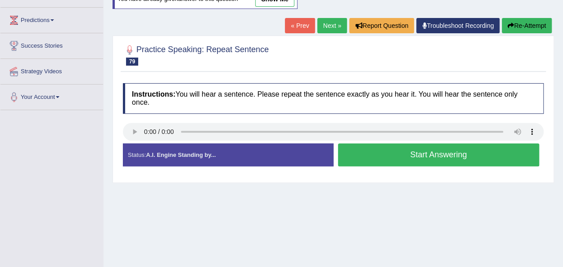
click at [429, 152] on button "Start Answering" at bounding box center [439, 155] width 202 height 23
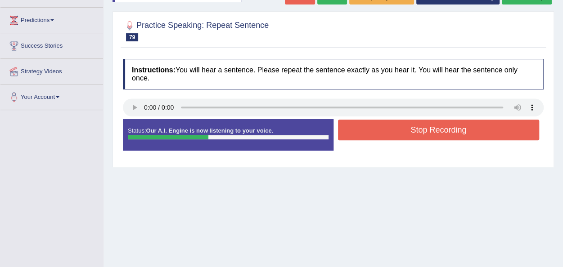
click at [428, 134] on button "Stop Recording" at bounding box center [439, 130] width 202 height 21
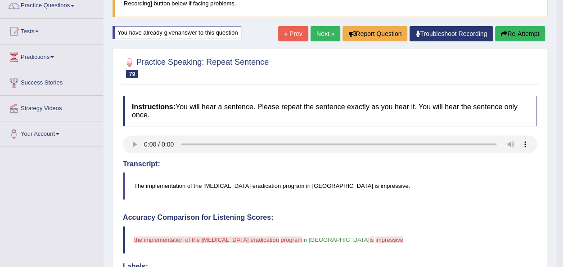
scroll to position [0, 0]
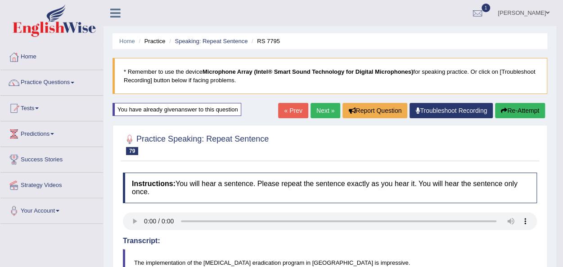
click at [519, 108] on button "Re-Attempt" at bounding box center [520, 110] width 50 height 15
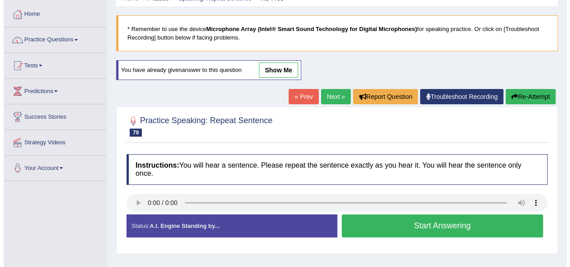
scroll to position [44, 0]
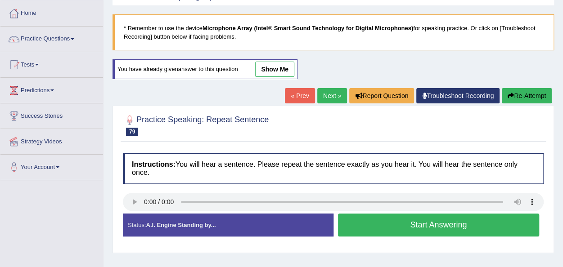
click at [410, 231] on button "Start Answering" at bounding box center [439, 225] width 202 height 23
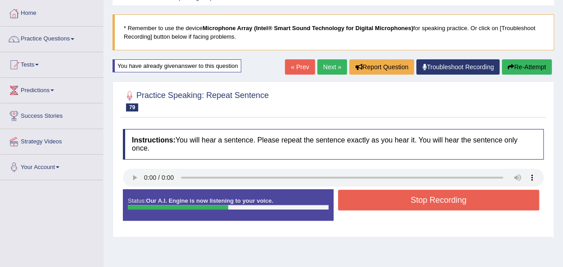
click at [427, 196] on button "Stop Recording" at bounding box center [439, 200] width 202 height 21
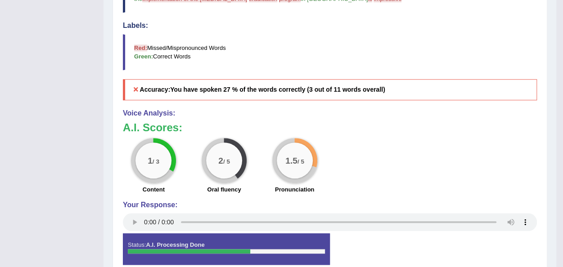
scroll to position [0, 0]
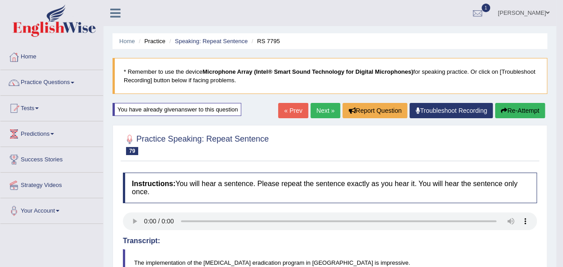
click at [321, 108] on link "Next »" at bounding box center [325, 110] width 30 height 15
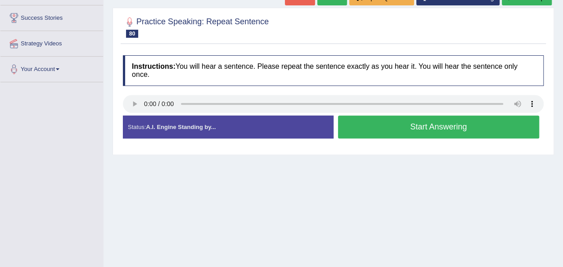
click at [417, 128] on button "Start Answering" at bounding box center [439, 127] width 202 height 23
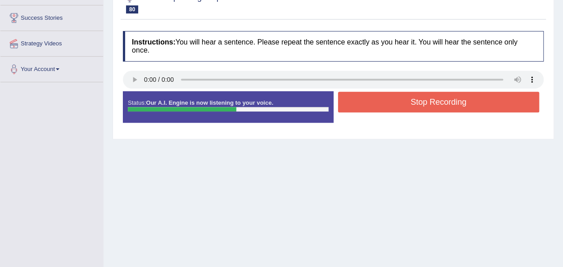
click at [435, 96] on button "Stop Recording" at bounding box center [439, 102] width 202 height 21
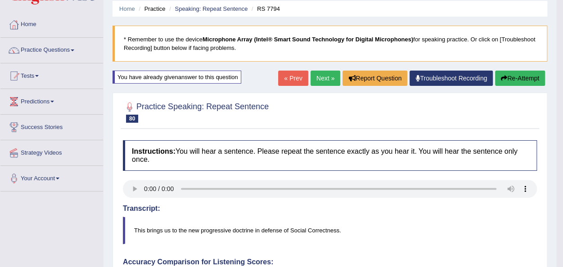
scroll to position [18, 0]
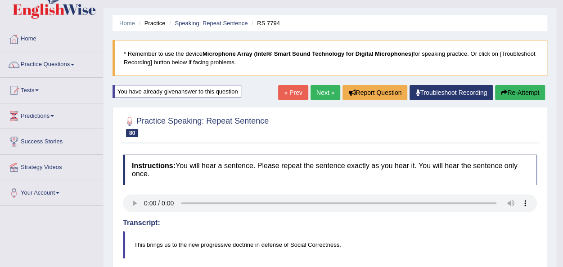
click at [318, 86] on link "Next »" at bounding box center [325, 92] width 30 height 15
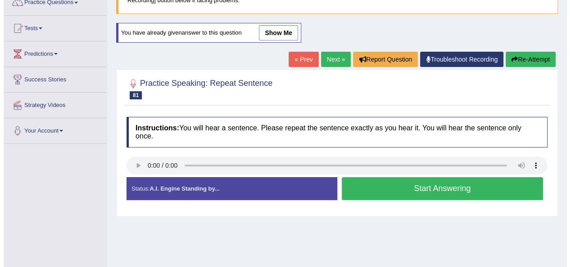
scroll to position [81, 0]
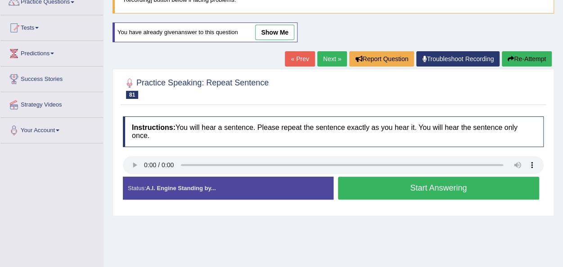
click at [407, 188] on button "Start Answering" at bounding box center [439, 188] width 202 height 23
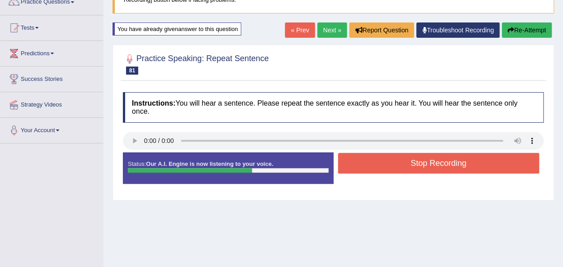
click at [424, 165] on button "Stop Recording" at bounding box center [439, 163] width 202 height 21
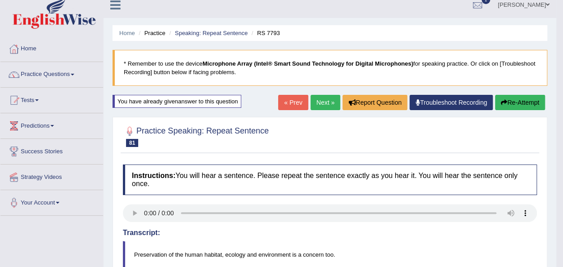
scroll to position [7, 0]
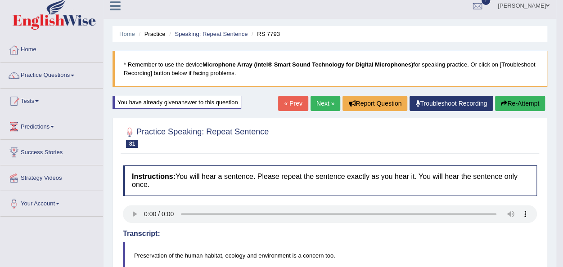
click at [523, 106] on button "Re-Attempt" at bounding box center [520, 103] width 50 height 15
click at [519, 104] on button "Re-Attempt" at bounding box center [520, 103] width 50 height 15
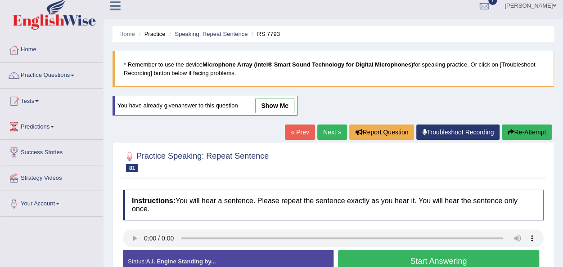
scroll to position [110, 0]
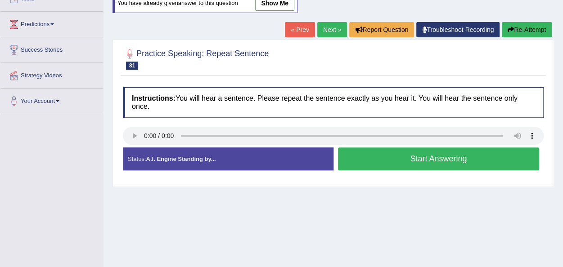
click at [433, 161] on button "Start Answering" at bounding box center [439, 159] width 202 height 23
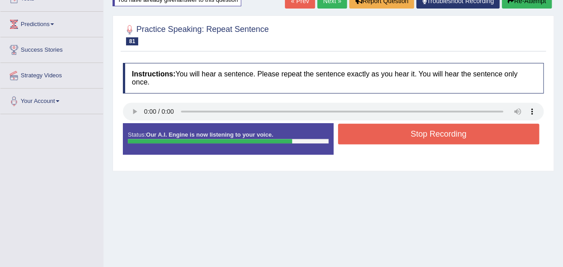
click at [440, 135] on button "Stop Recording" at bounding box center [439, 134] width 202 height 21
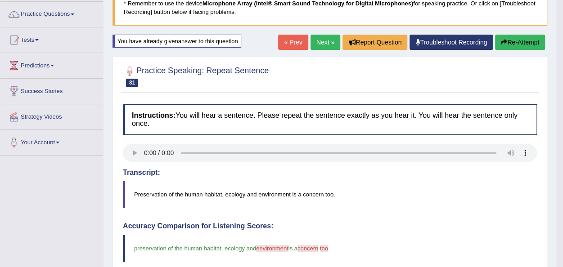
scroll to position [0, 0]
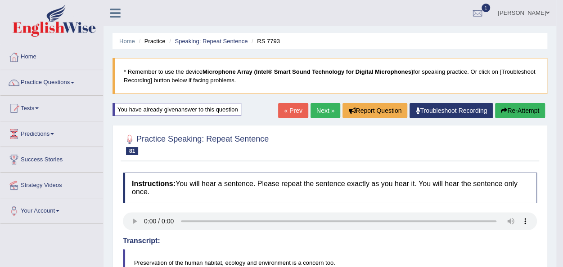
click at [522, 108] on button "Re-Attempt" at bounding box center [520, 110] width 50 height 15
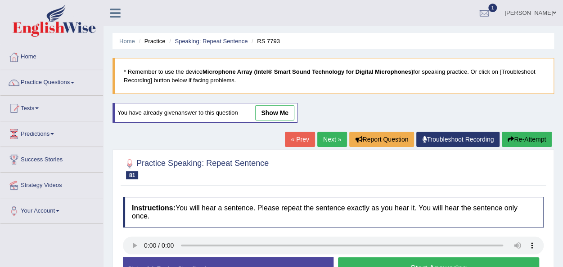
scroll to position [111, 0]
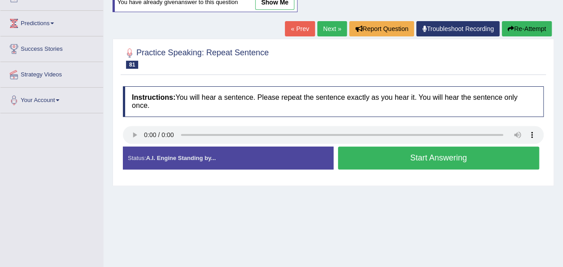
click at [429, 155] on button "Start Answering" at bounding box center [439, 158] width 202 height 23
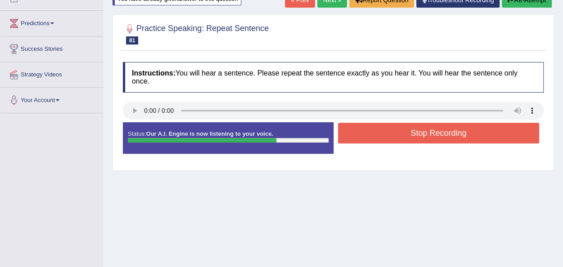
click at [429, 155] on div "Status: Our A.I. Engine is now listening to your voice. Start Answering Stop Re…" at bounding box center [333, 142] width 421 height 40
click at [426, 136] on button "Stop Recording" at bounding box center [439, 133] width 202 height 21
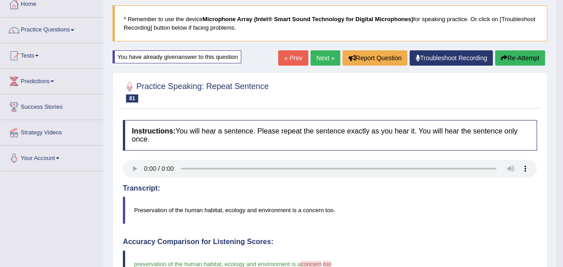
scroll to position [46, 0]
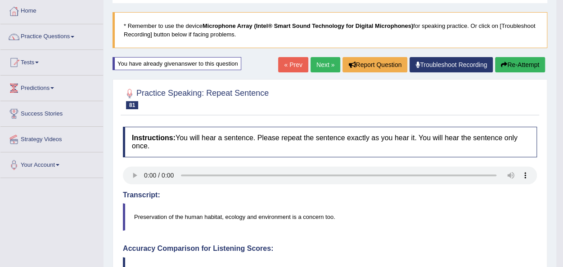
click at [518, 63] on button "Re-Attempt" at bounding box center [520, 64] width 50 height 15
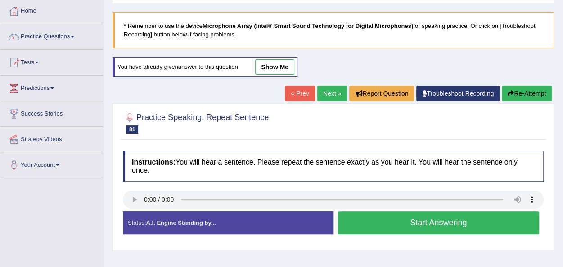
click at [426, 224] on button "Start Answering" at bounding box center [439, 222] width 202 height 23
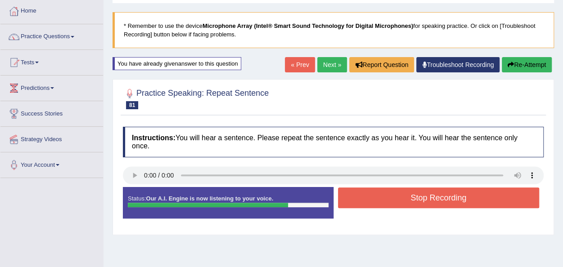
click at [423, 196] on button "Stop Recording" at bounding box center [439, 198] width 202 height 21
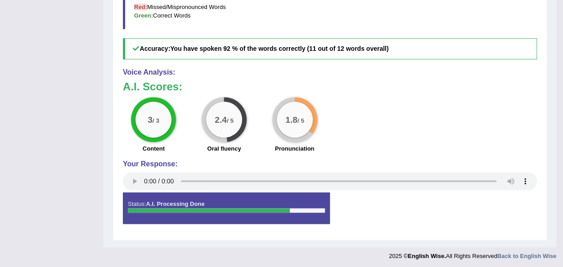
scroll to position [359, 0]
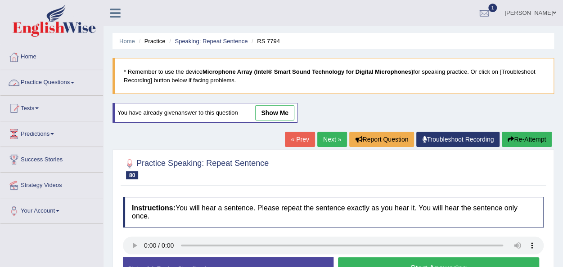
click at [55, 83] on link "Practice Questions" at bounding box center [51, 81] width 103 height 22
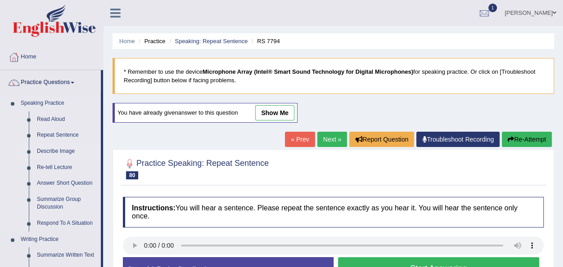
click at [65, 152] on link "Describe Image" at bounding box center [67, 152] width 68 height 16
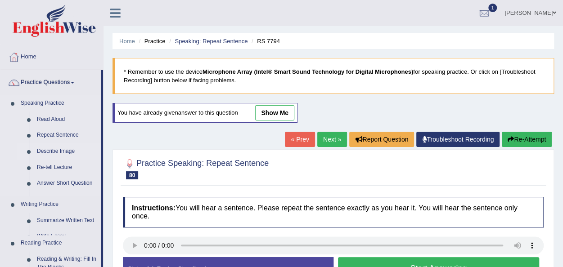
click at [65, 152] on link "Describe Image" at bounding box center [67, 152] width 68 height 16
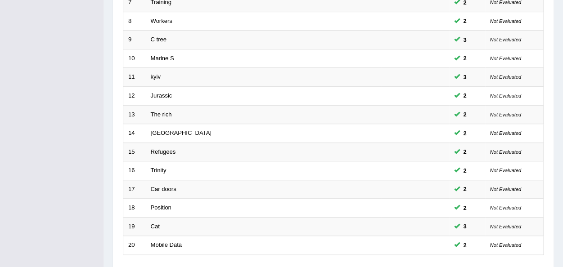
scroll to position [283, 0]
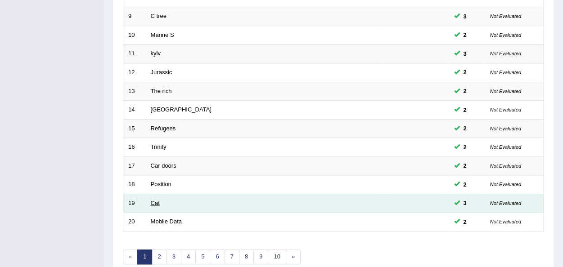
click at [153, 200] on link "Cat" at bounding box center [155, 203] width 9 height 7
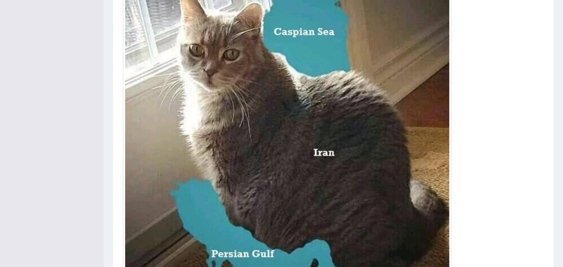
scroll to position [364, 0]
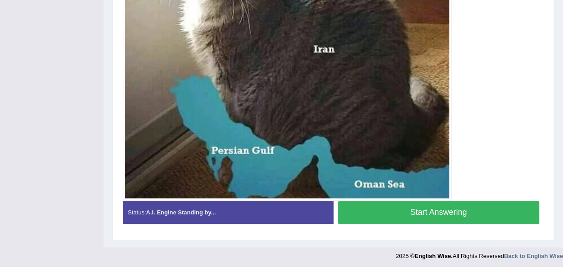
click at [458, 207] on button "Start Answering" at bounding box center [439, 212] width 202 height 23
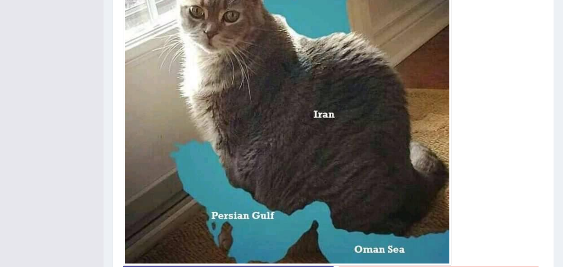
scroll to position [350, 0]
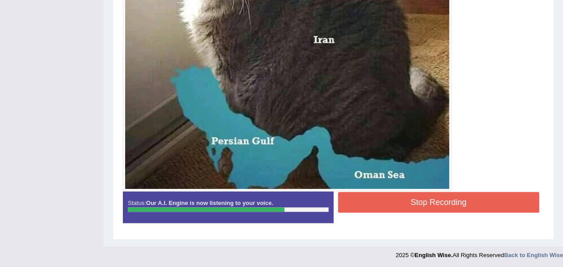
click at [435, 202] on button "Stop Recording" at bounding box center [439, 202] width 202 height 21
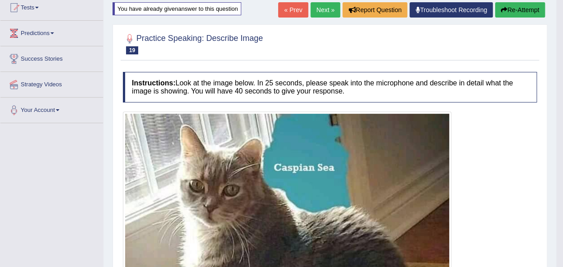
scroll to position [99, 0]
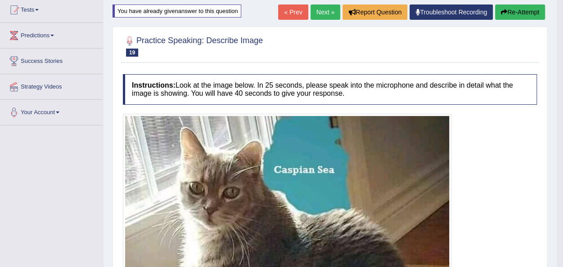
click at [323, 11] on link "Next »" at bounding box center [325, 11] width 30 height 15
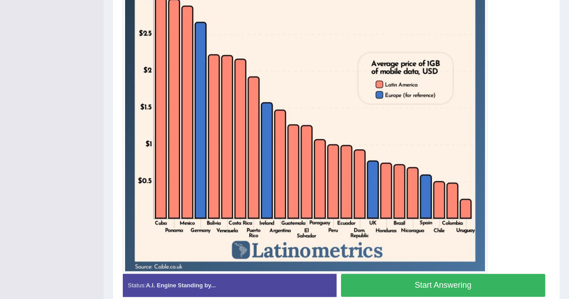
scroll to position [328, 0]
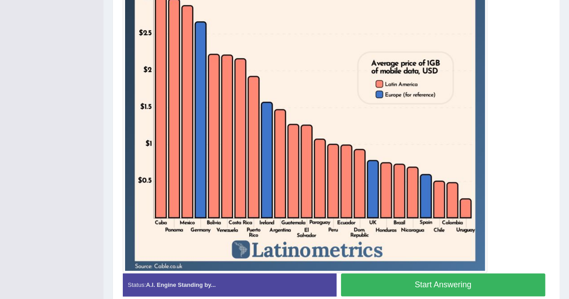
click at [446, 267] on button "Start Answering" at bounding box center [443, 285] width 205 height 23
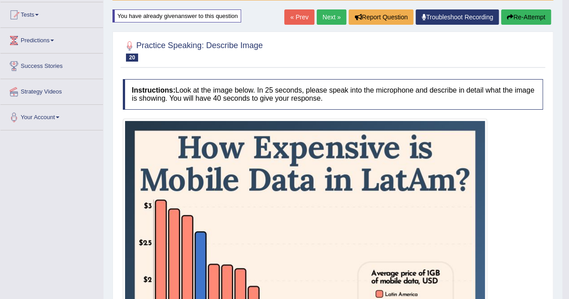
scroll to position [0, 0]
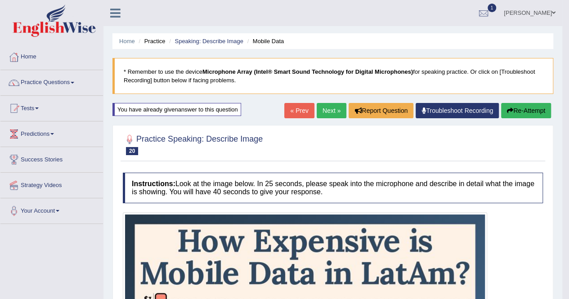
click at [328, 111] on link "Next »" at bounding box center [332, 110] width 30 height 15
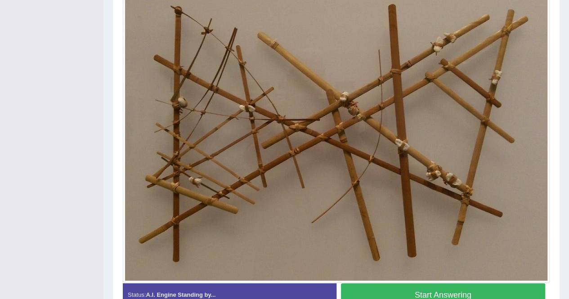
scroll to position [304, 0]
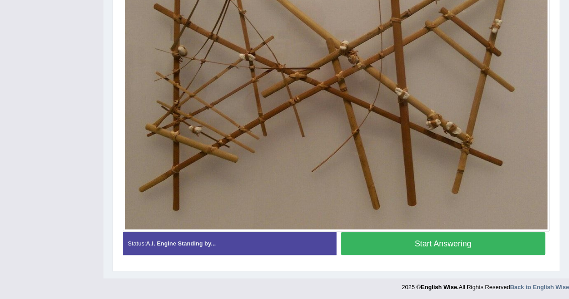
click at [440, 245] on button "Start Answering" at bounding box center [443, 243] width 205 height 23
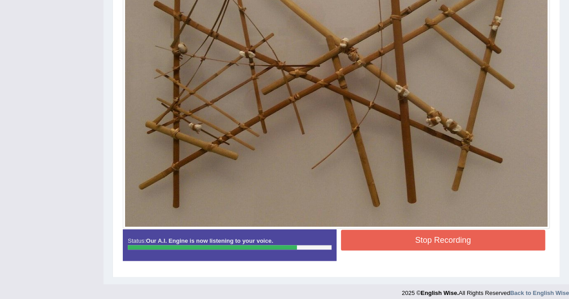
scroll to position [289, 0]
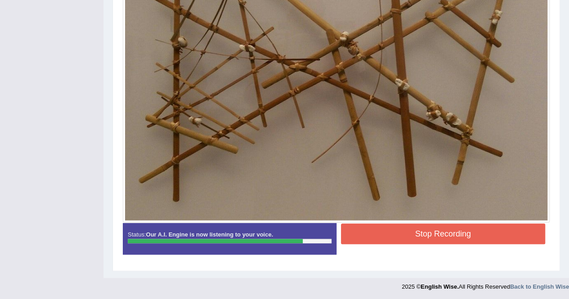
click at [439, 235] on button "Stop Recording" at bounding box center [443, 234] width 205 height 21
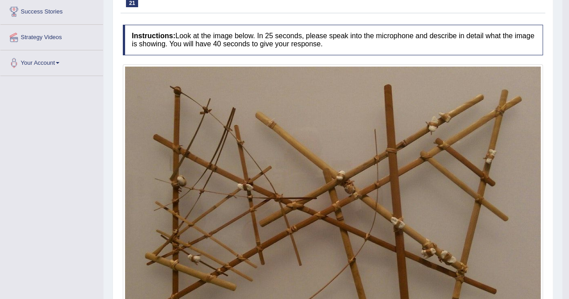
scroll to position [0, 0]
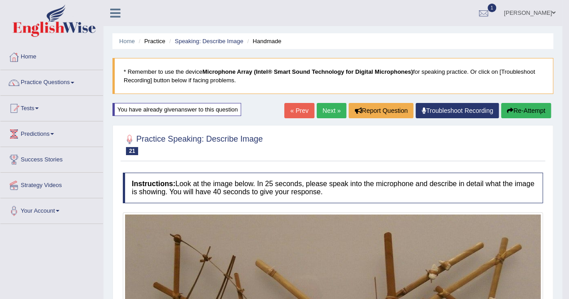
click at [525, 108] on button "Re-Attempt" at bounding box center [526, 110] width 50 height 15
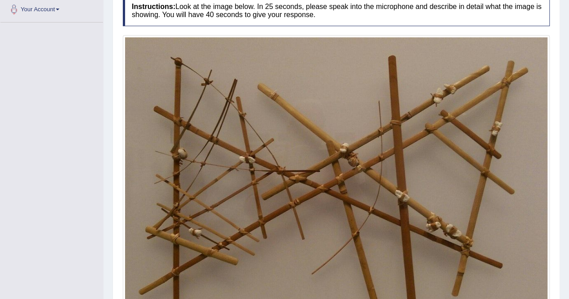
scroll to position [304, 0]
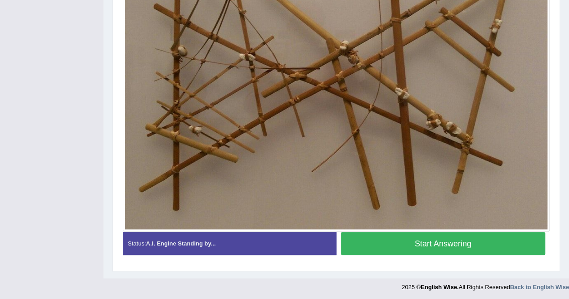
click at [437, 243] on button "Start Answering" at bounding box center [443, 243] width 205 height 23
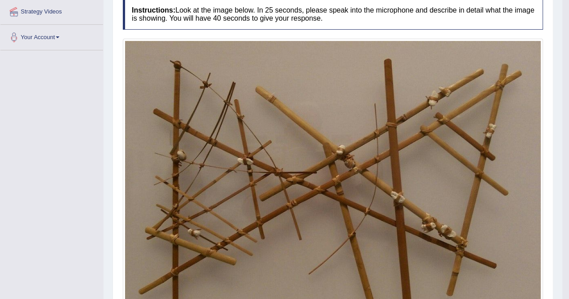
scroll to position [0, 0]
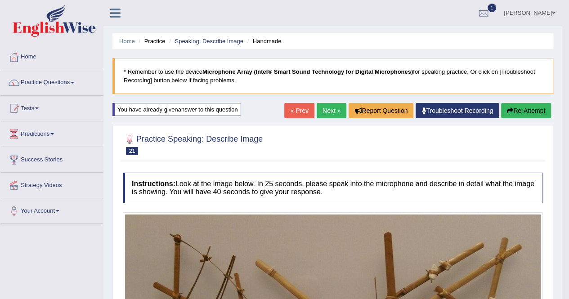
click at [323, 111] on link "Next »" at bounding box center [332, 110] width 30 height 15
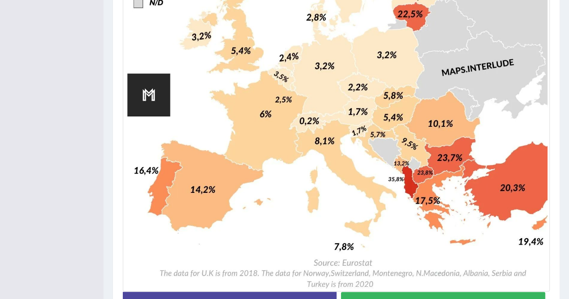
scroll to position [545, 0]
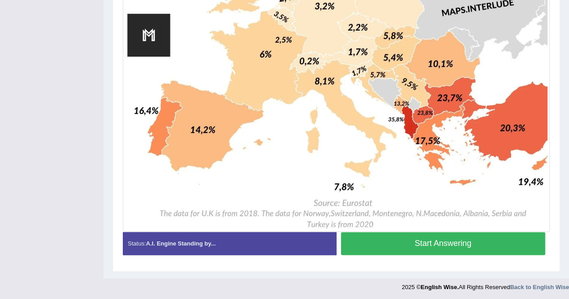
click at [441, 238] on button "Start Answering" at bounding box center [443, 243] width 205 height 23
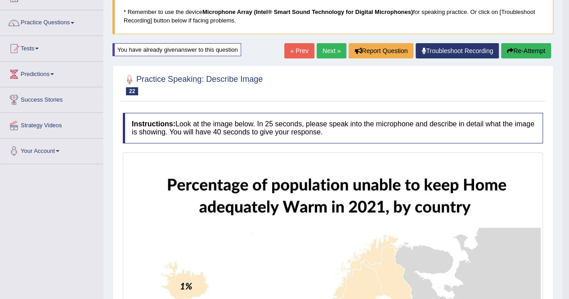
scroll to position [0, 0]
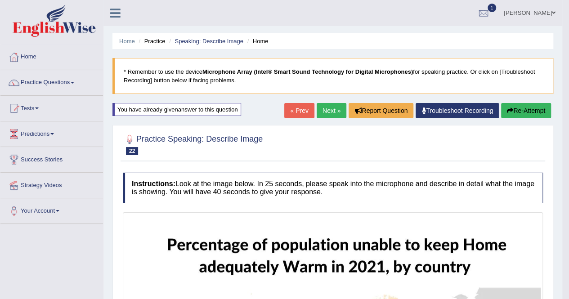
click at [520, 111] on button "Re-Attempt" at bounding box center [526, 110] width 50 height 15
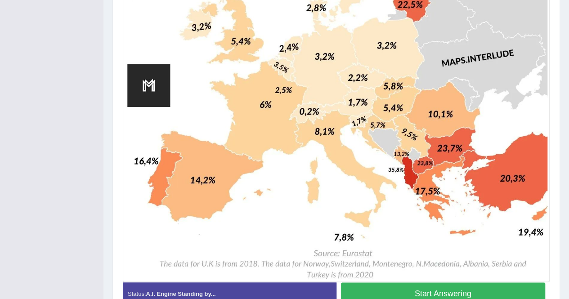
scroll to position [545, 0]
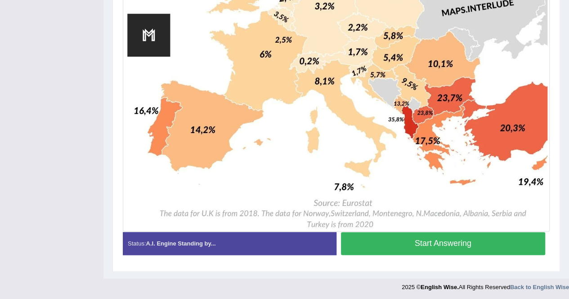
click at [466, 244] on button "Start Answering" at bounding box center [443, 243] width 205 height 23
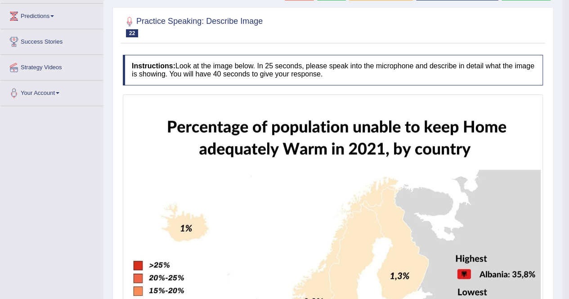
scroll to position [0, 0]
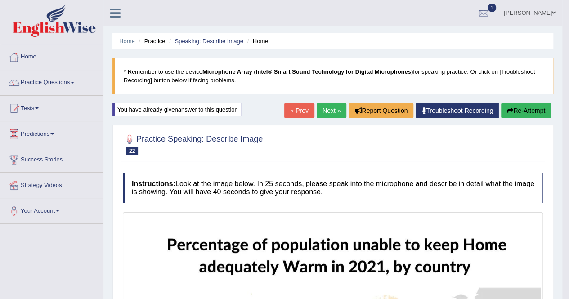
click at [329, 109] on link "Next »" at bounding box center [332, 110] width 30 height 15
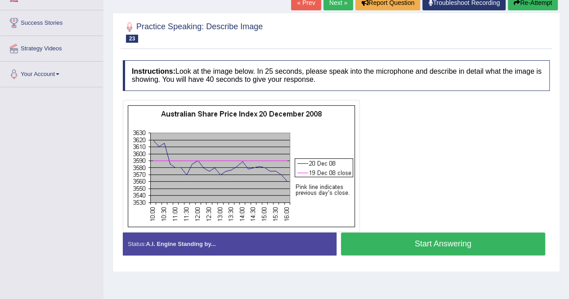
scroll to position [137, 0]
click at [423, 242] on button "Start Answering" at bounding box center [443, 244] width 205 height 23
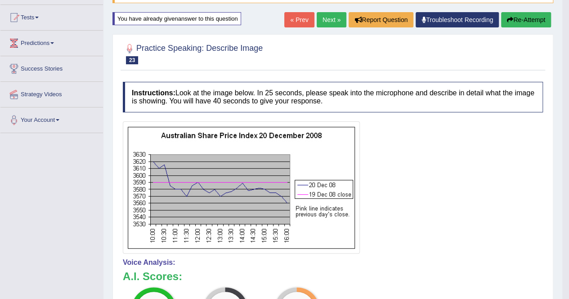
scroll to position [0, 0]
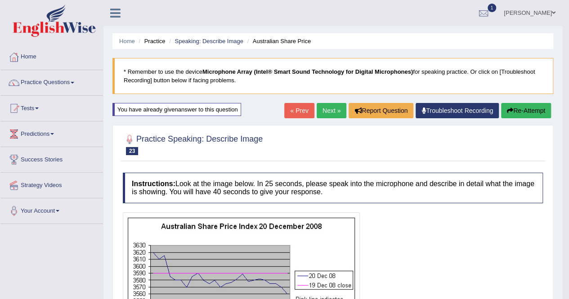
click at [526, 108] on button "Re-Attempt" at bounding box center [526, 110] width 50 height 15
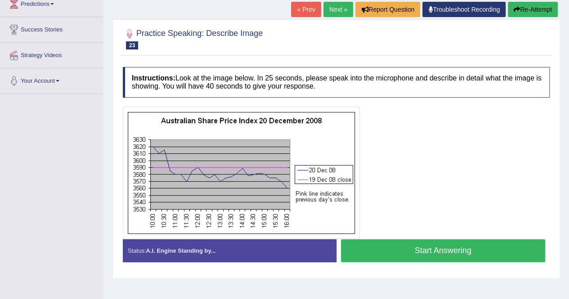
click at [427, 247] on button "Start Answering" at bounding box center [443, 250] width 205 height 23
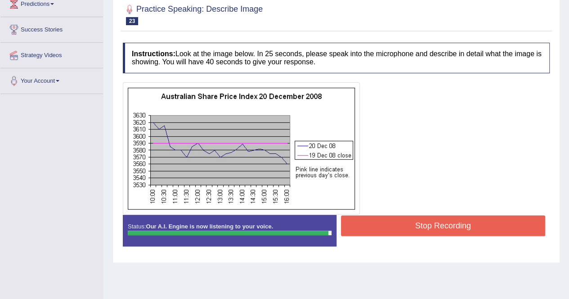
click at [435, 222] on button "Stop Recording" at bounding box center [443, 225] width 205 height 21
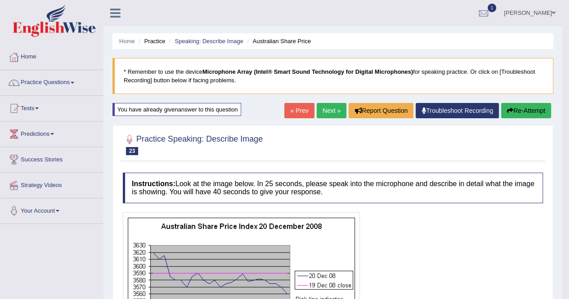
click at [328, 109] on link "Next »" at bounding box center [332, 110] width 30 height 15
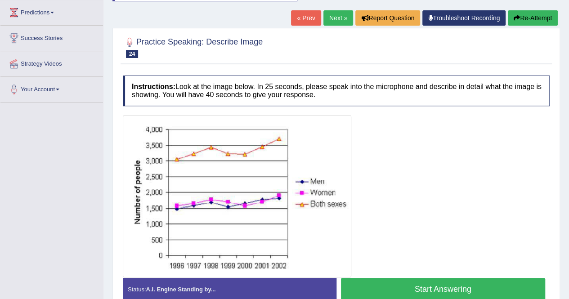
scroll to position [121, 0]
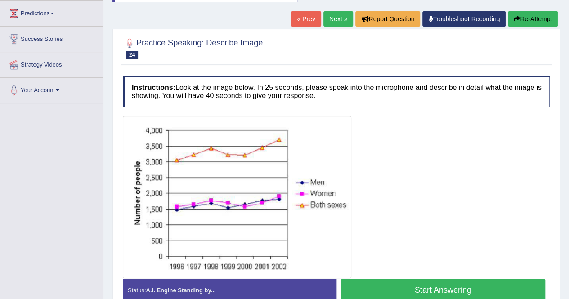
click at [436, 285] on button "Start Answering" at bounding box center [443, 290] width 205 height 23
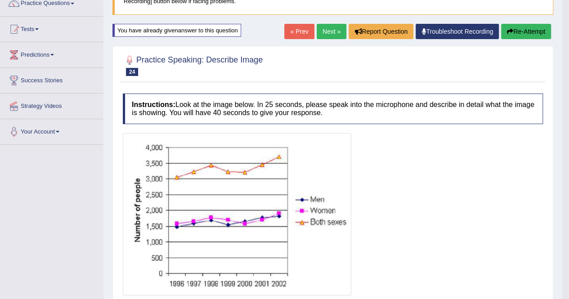
scroll to position [79, 0]
click at [327, 32] on link "Next »" at bounding box center [332, 31] width 30 height 15
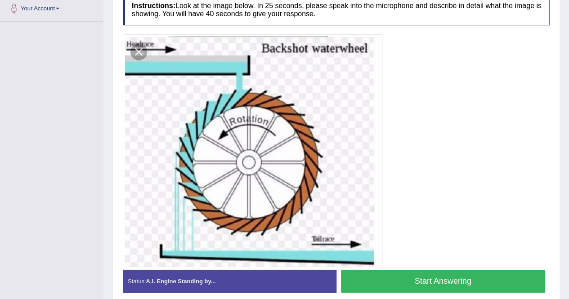
scroll to position [202, 0]
click at [440, 281] on button "Start Answering" at bounding box center [443, 281] width 205 height 23
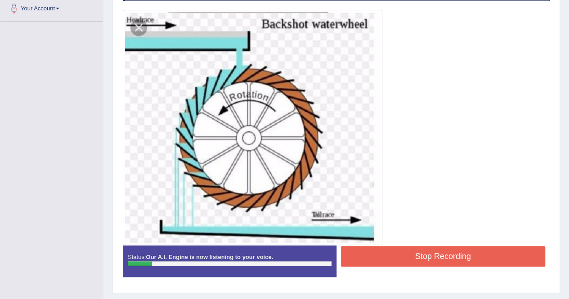
click at [440, 281] on div "Status: Our A.I. Engine is now listening to your voice. Start Answering Stop Re…" at bounding box center [336, 266] width 427 height 40
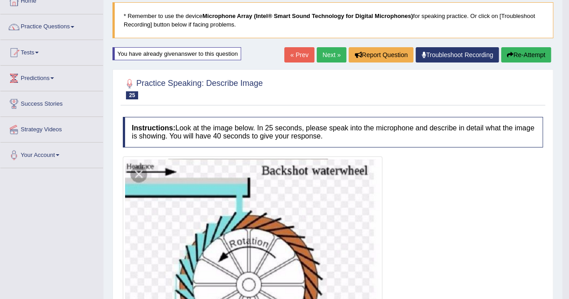
scroll to position [0, 0]
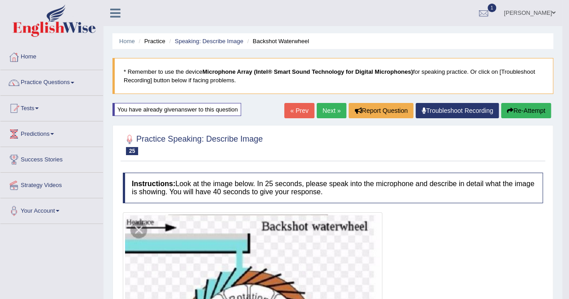
click at [327, 110] on link "Next »" at bounding box center [332, 110] width 30 height 15
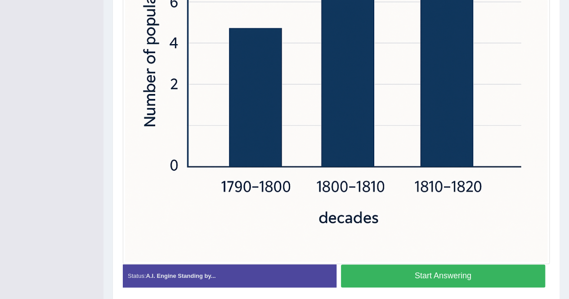
scroll to position [403, 0]
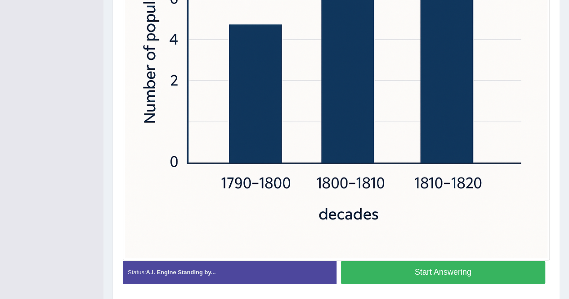
click at [432, 275] on button "Start Answering" at bounding box center [443, 272] width 205 height 23
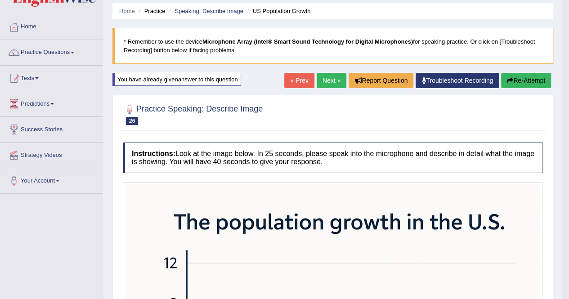
scroll to position [0, 0]
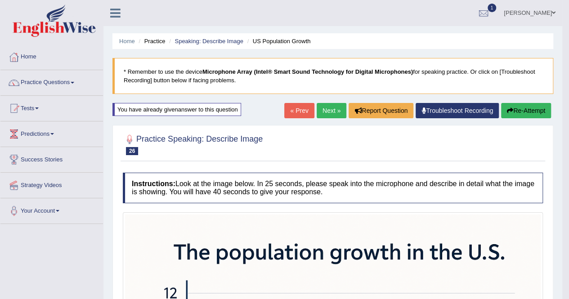
click at [520, 111] on button "Re-Attempt" at bounding box center [526, 110] width 50 height 15
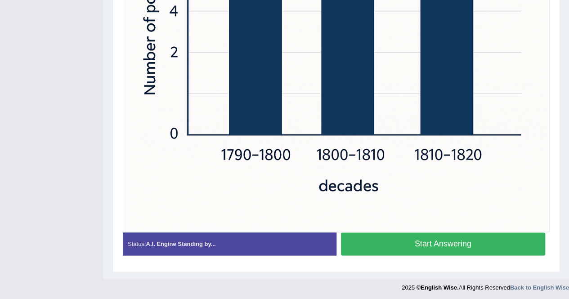
scroll to position [430, 0]
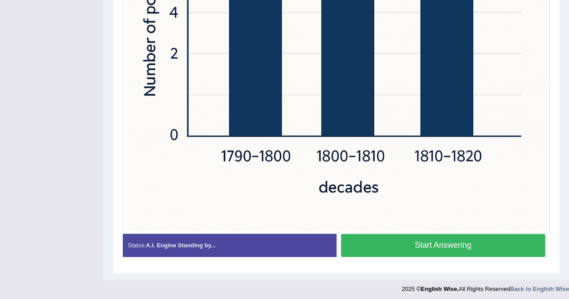
click at [438, 237] on button "Start Answering" at bounding box center [443, 245] width 205 height 23
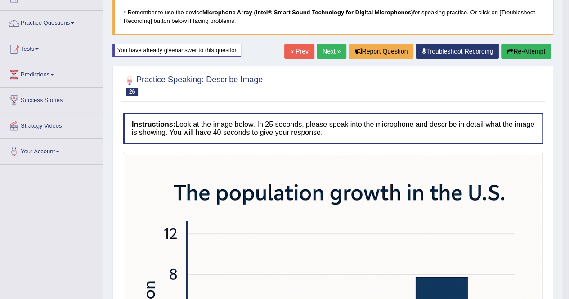
scroll to position [58, 0]
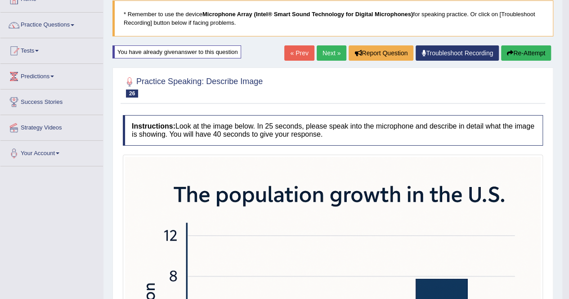
click at [326, 54] on link "Next »" at bounding box center [332, 52] width 30 height 15
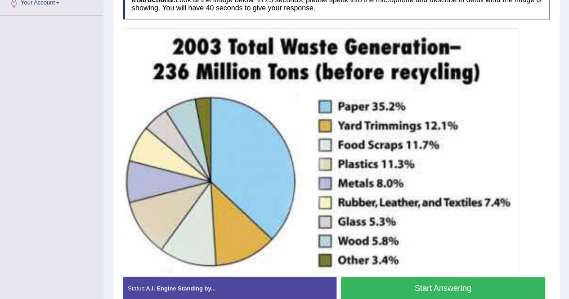
scroll to position [252, 0]
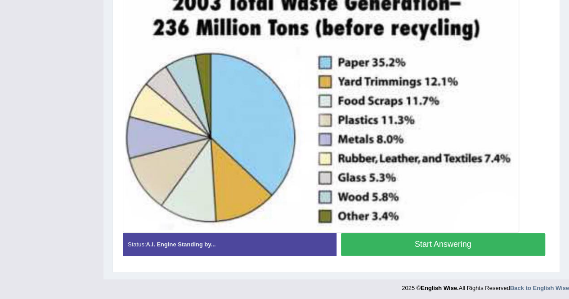
click at [408, 240] on button "Start Answering" at bounding box center [443, 244] width 205 height 23
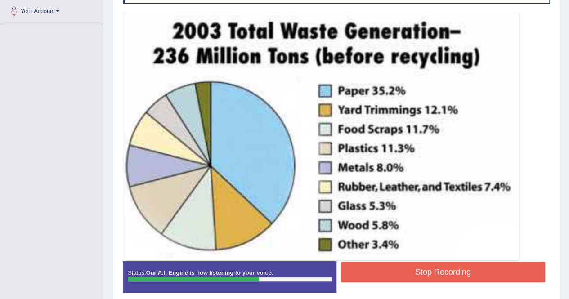
scroll to position [201, 0]
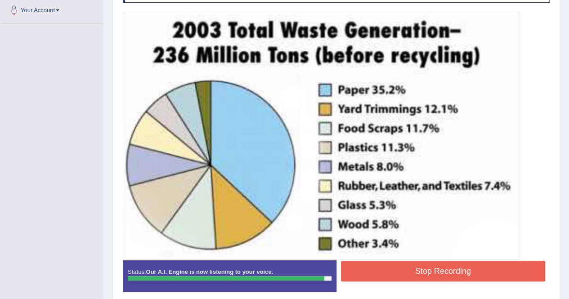
click at [450, 268] on button "Stop Recording" at bounding box center [443, 271] width 205 height 21
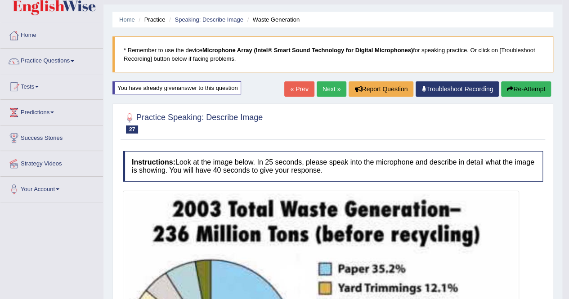
scroll to position [21, 0]
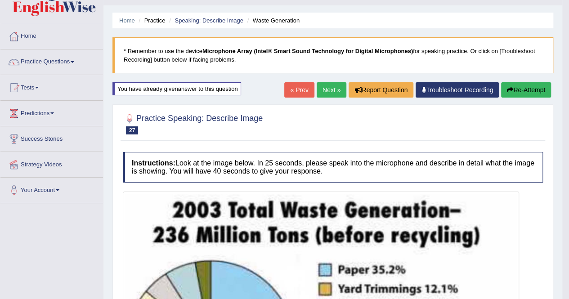
click at [514, 86] on button "Re-Attempt" at bounding box center [526, 89] width 50 height 15
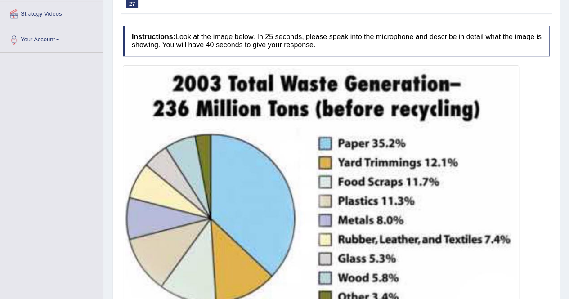
scroll to position [252, 0]
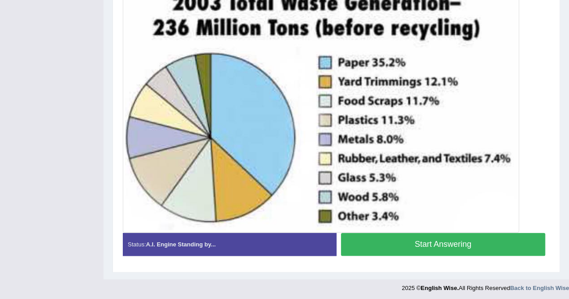
click at [434, 242] on button "Start Answering" at bounding box center [443, 244] width 205 height 23
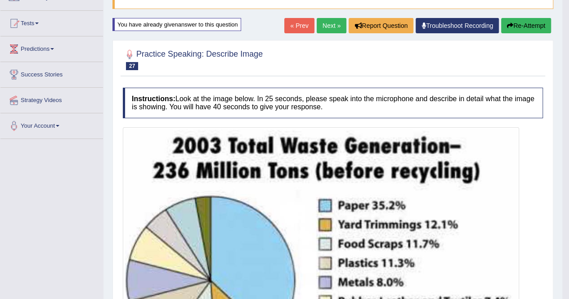
scroll to position [0, 0]
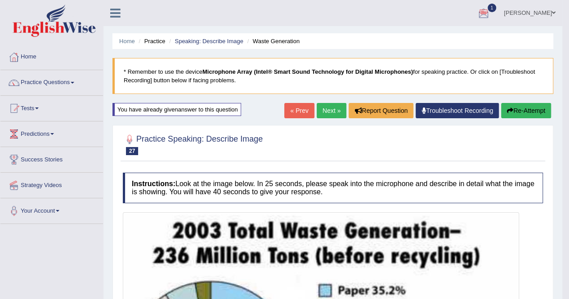
click at [330, 110] on link "Next »" at bounding box center [332, 110] width 30 height 15
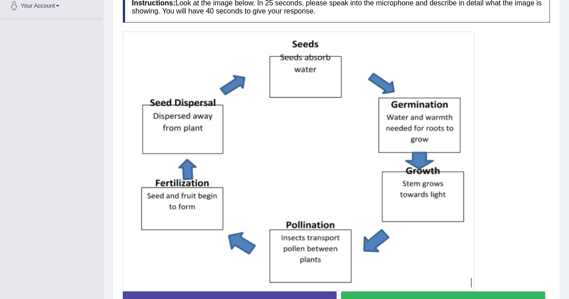
scroll to position [264, 0]
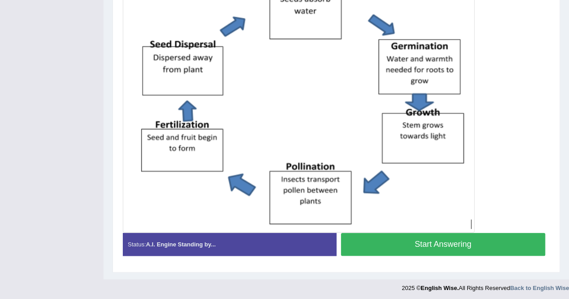
click at [446, 245] on button "Start Answering" at bounding box center [443, 244] width 205 height 23
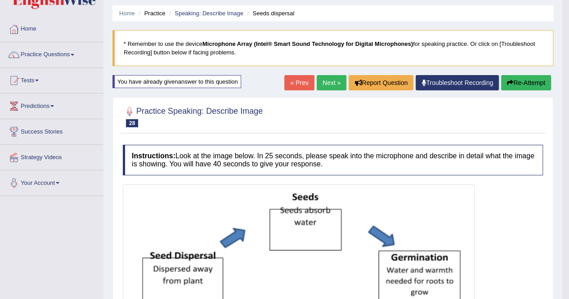
scroll to position [0, 0]
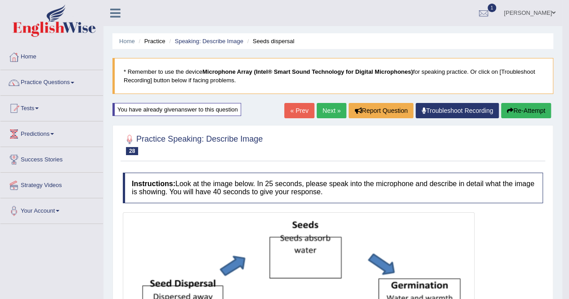
click at [323, 112] on link "Next »" at bounding box center [332, 110] width 30 height 15
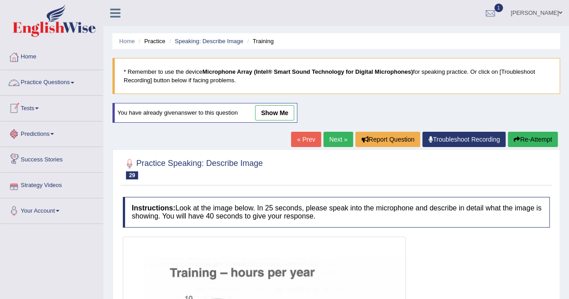
click at [47, 78] on link "Practice Questions" at bounding box center [51, 81] width 103 height 22
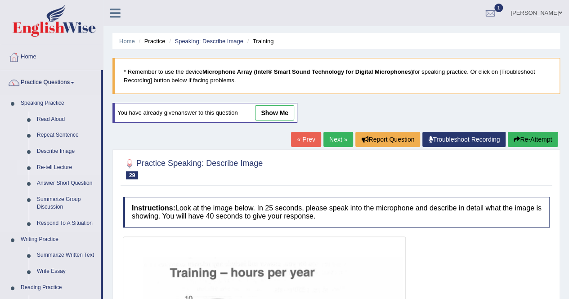
click at [63, 168] on link "Re-tell Lecture" at bounding box center [67, 168] width 68 height 16
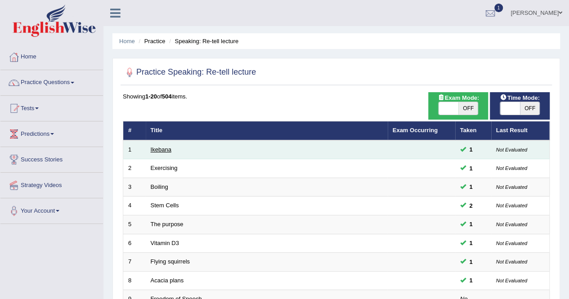
click at [164, 149] on link "Ikebana" at bounding box center [161, 149] width 21 height 7
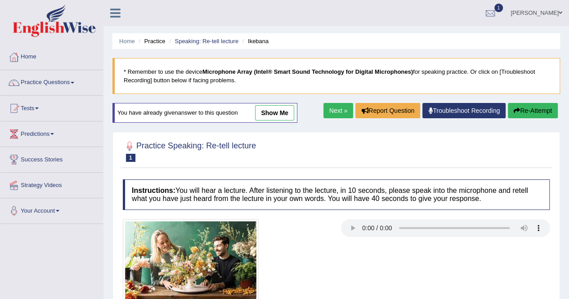
click at [4, 65] on link "Home" at bounding box center [51, 56] width 103 height 22
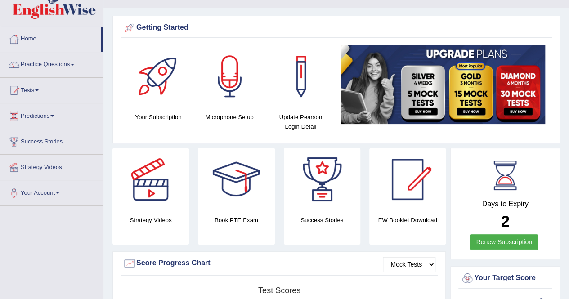
scroll to position [9, 0]
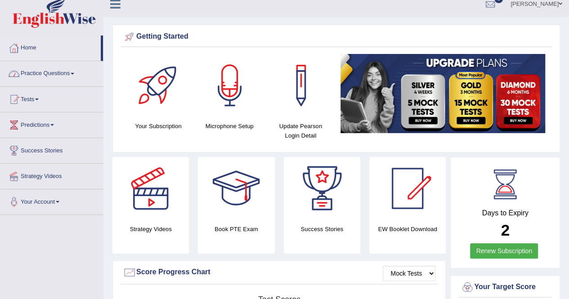
click at [49, 72] on link "Practice Questions" at bounding box center [51, 72] width 103 height 22
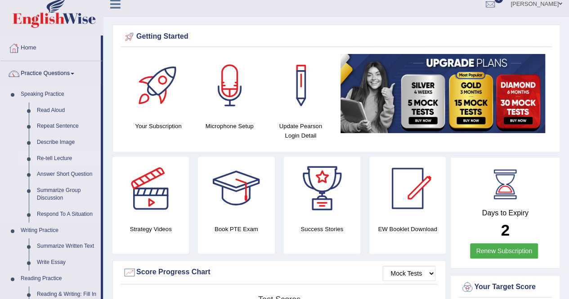
click at [49, 155] on link "Re-tell Lecture" at bounding box center [67, 159] width 68 height 16
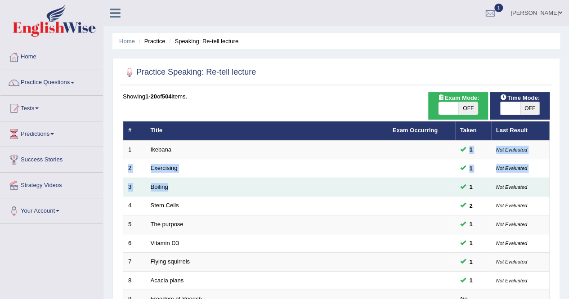
drag, startPoint x: 172, startPoint y: 157, endPoint x: 256, endPoint y: 189, distance: 90.4
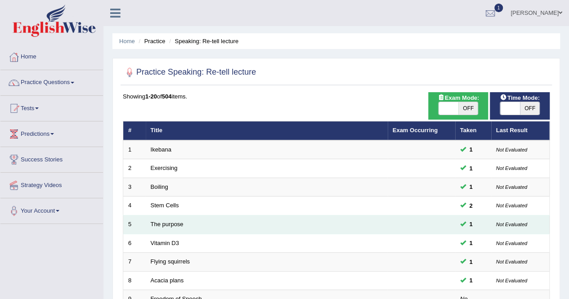
click at [271, 215] on td "The purpose" at bounding box center [267, 224] width 242 height 19
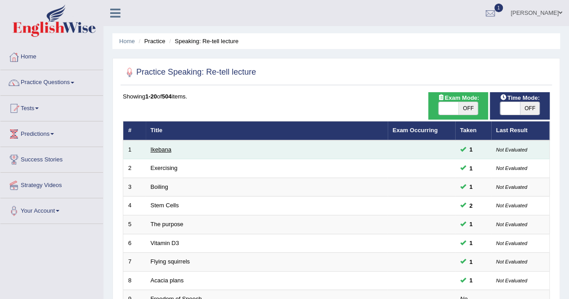
click at [162, 150] on link "Ikebana" at bounding box center [161, 149] width 21 height 7
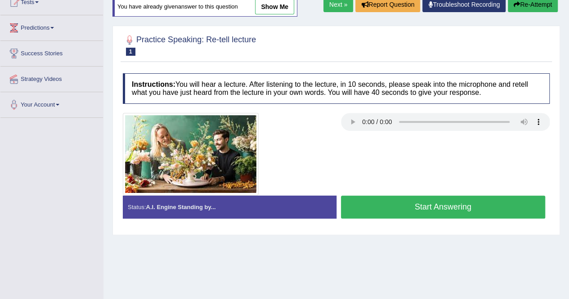
scroll to position [108, 0]
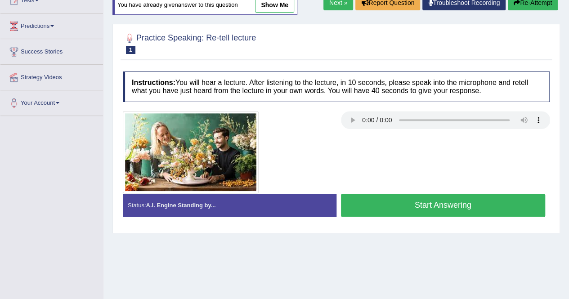
click at [429, 208] on button "Start Answering" at bounding box center [443, 205] width 205 height 23
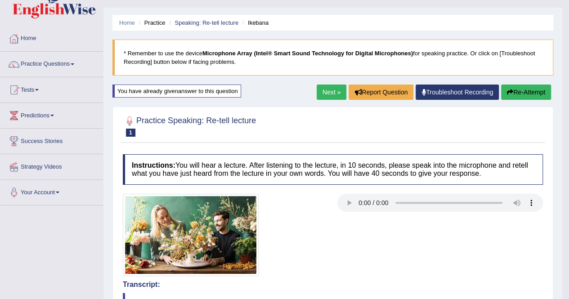
scroll to position [18, 0]
click at [328, 91] on link "Next »" at bounding box center [332, 92] width 30 height 15
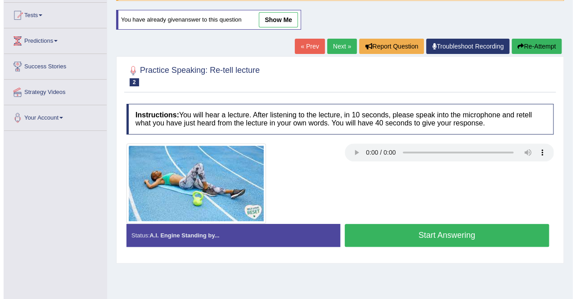
scroll to position [94, 0]
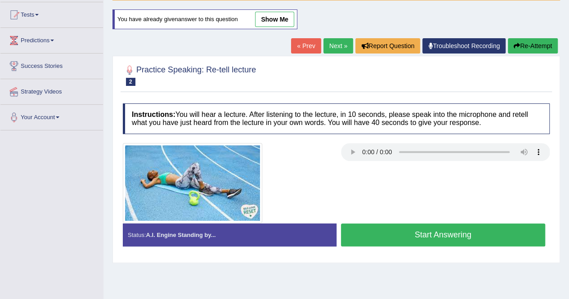
click at [417, 234] on button "Start Answering" at bounding box center [443, 235] width 205 height 23
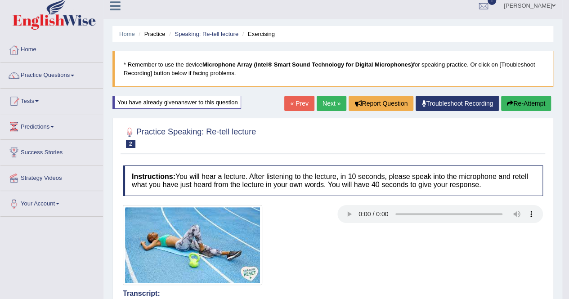
scroll to position [0, 0]
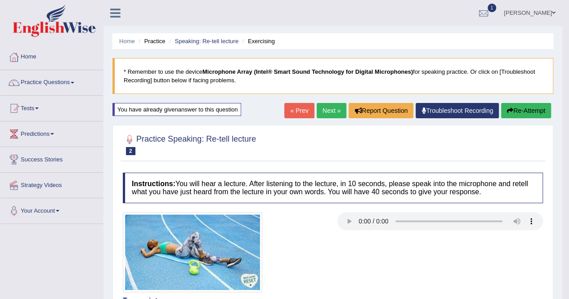
click at [332, 112] on link "Next »" at bounding box center [332, 110] width 30 height 15
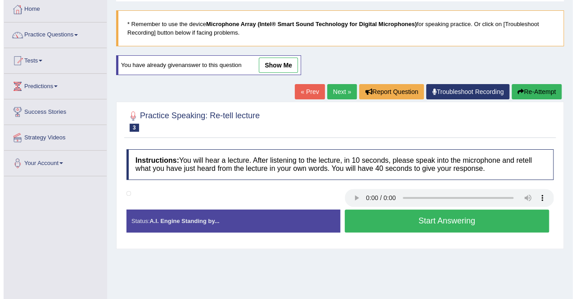
scroll to position [46, 0]
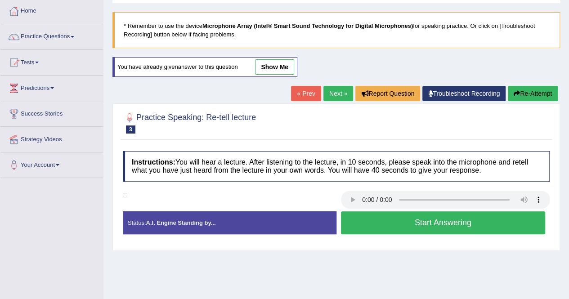
click at [394, 220] on button "Start Answering" at bounding box center [443, 222] width 205 height 23
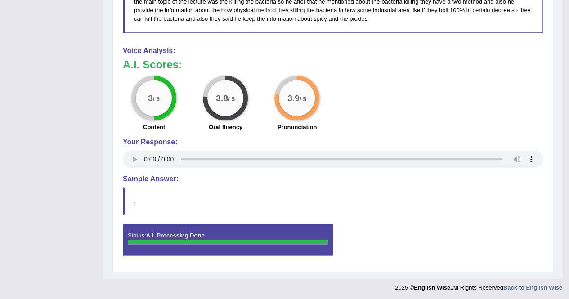
scroll to position [0, 0]
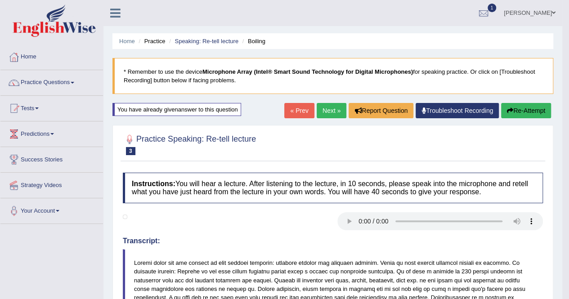
click at [325, 112] on link "Next »" at bounding box center [332, 110] width 30 height 15
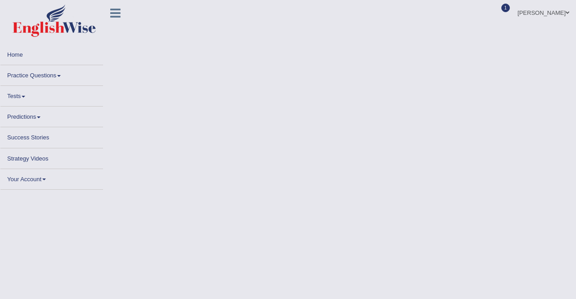
click at [317, 120] on body "Toggle navigation Home Practice Questions Speaking Practice Read Aloud Repeat S…" at bounding box center [288, 149] width 576 height 299
click at [40, 77] on link "Practice Questions" at bounding box center [51, 74] width 103 height 18
click at [323, 83] on body "Toggle navigation Home Practice Questions Speaking Practice Read Aloud Repeat S…" at bounding box center [288, 149] width 576 height 299
click at [26, 76] on link "Practice Questions" at bounding box center [51, 74] width 103 height 18
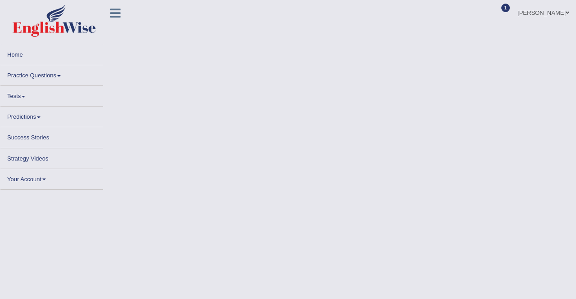
click at [47, 75] on link "Practice Questions" at bounding box center [51, 74] width 103 height 18
click at [26, 72] on link "Practice Questions" at bounding box center [51, 74] width 103 height 18
click at [44, 76] on link "Practice Questions" at bounding box center [51, 74] width 103 height 18
click at [36, 72] on link "Practice Questions" at bounding box center [51, 74] width 103 height 18
click at [64, 75] on link "Practice Questions" at bounding box center [51, 74] width 103 height 18
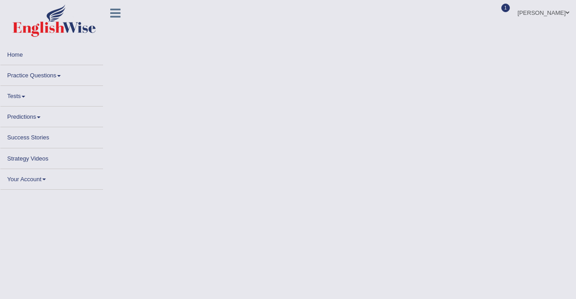
click at [18, 99] on link "Tests" at bounding box center [51, 95] width 103 height 18
click at [39, 72] on link "Practice Questions" at bounding box center [51, 74] width 103 height 18
click at [23, 57] on link "Home" at bounding box center [51, 54] width 103 height 18
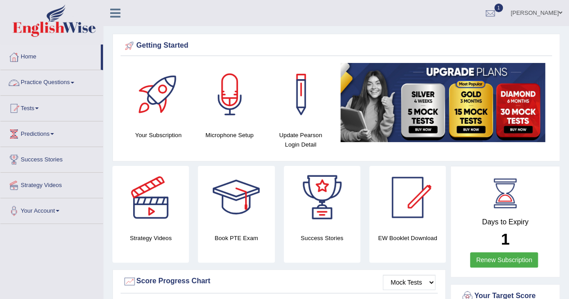
click at [39, 84] on link "Practice Questions" at bounding box center [51, 81] width 103 height 22
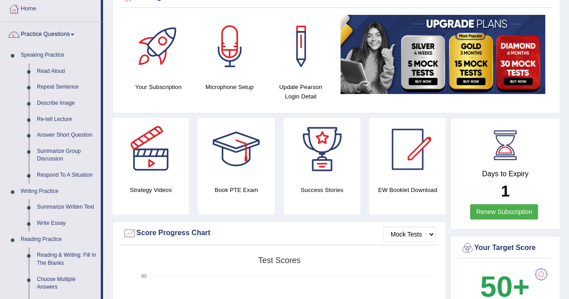
scroll to position [49, 0]
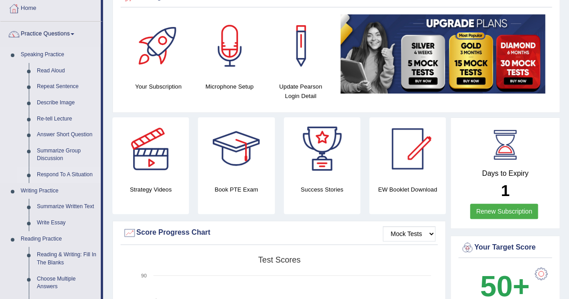
click at [67, 174] on link "Respond To A Situation" at bounding box center [67, 175] width 68 height 16
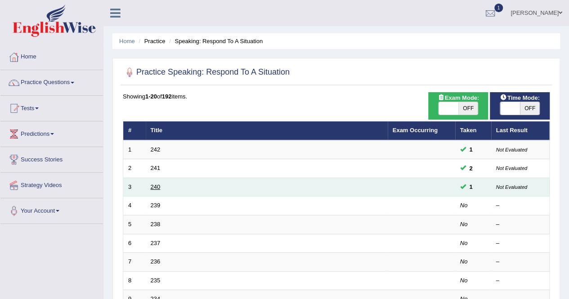
click at [157, 185] on link "240" at bounding box center [156, 187] width 10 height 7
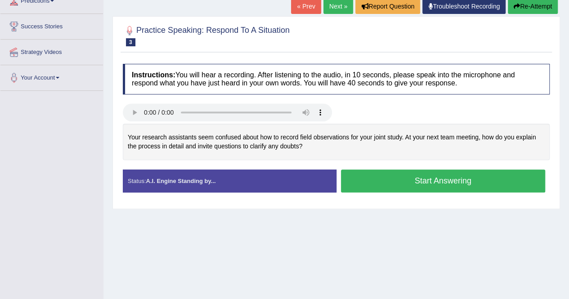
scroll to position [133, 0]
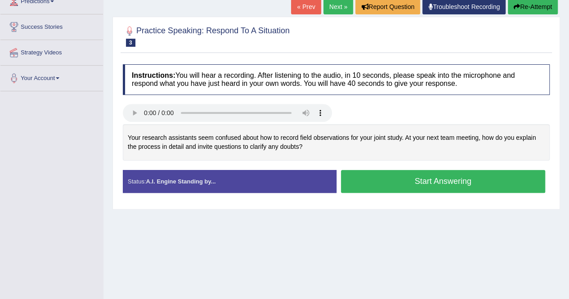
click at [402, 179] on button "Start Answering" at bounding box center [443, 181] width 205 height 23
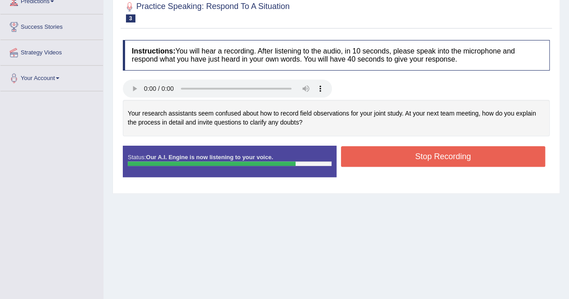
click at [415, 159] on button "Stop Recording" at bounding box center [443, 156] width 205 height 21
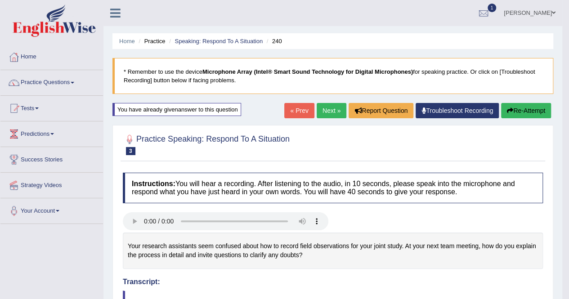
scroll to position [0, 0]
click at [329, 108] on link "Next »" at bounding box center [332, 110] width 30 height 15
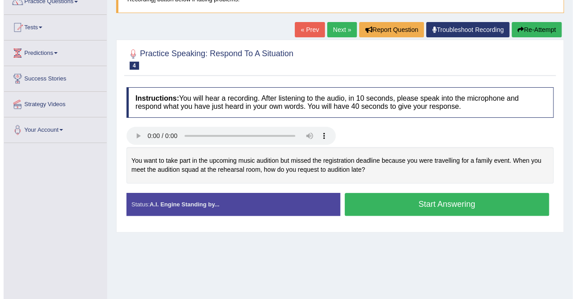
scroll to position [82, 0]
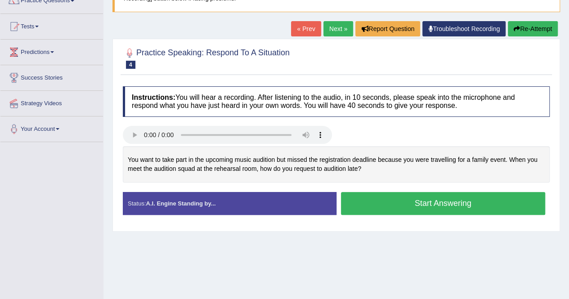
click at [408, 205] on button "Start Answering" at bounding box center [443, 203] width 205 height 23
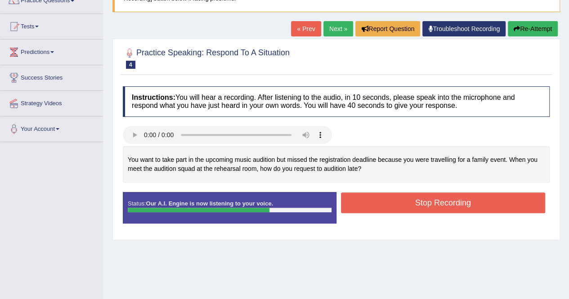
click at [433, 198] on button "Stop Recording" at bounding box center [443, 203] width 205 height 21
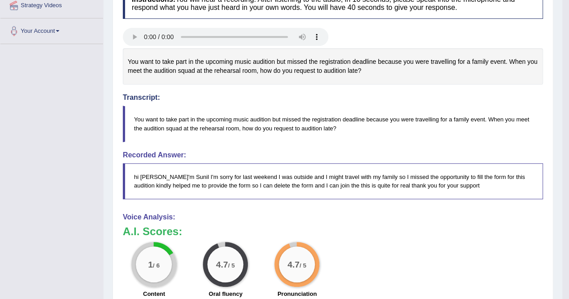
scroll to position [0, 0]
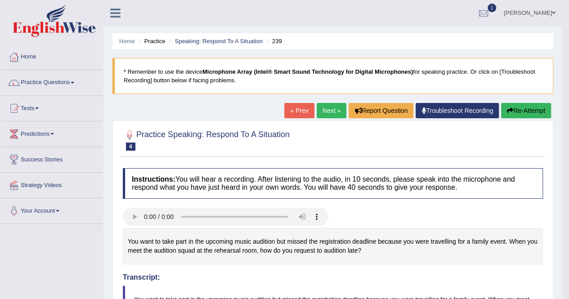
click at [523, 110] on button "Re-Attempt" at bounding box center [526, 110] width 50 height 15
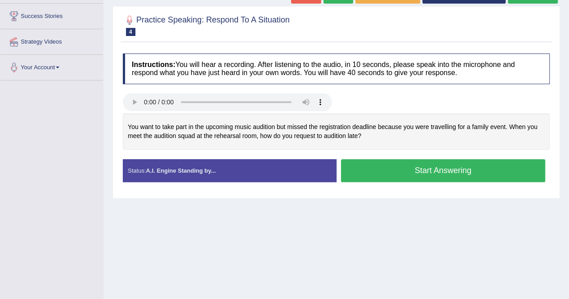
scroll to position [144, 0]
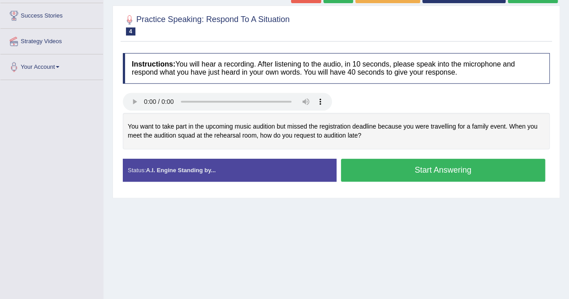
click at [416, 172] on button "Start Answering" at bounding box center [443, 170] width 205 height 23
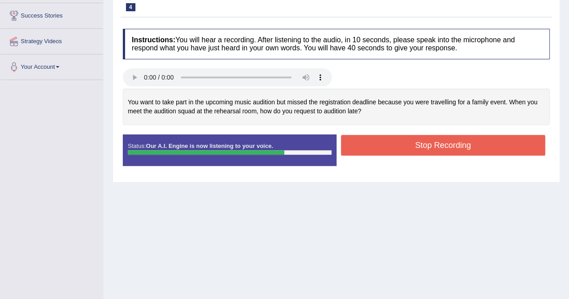
click at [415, 139] on button "Stop Recording" at bounding box center [443, 145] width 205 height 21
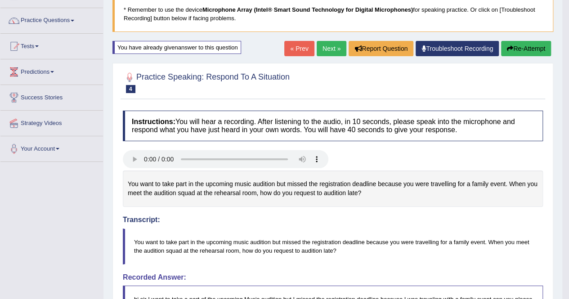
scroll to position [0, 0]
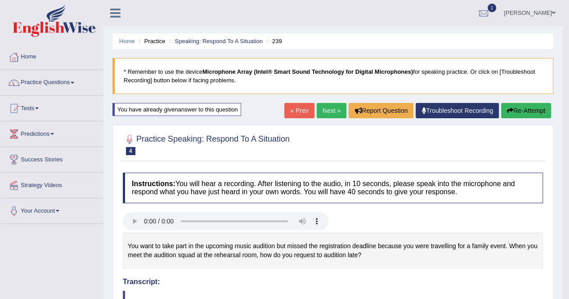
click at [325, 108] on link "Next »" at bounding box center [332, 110] width 30 height 15
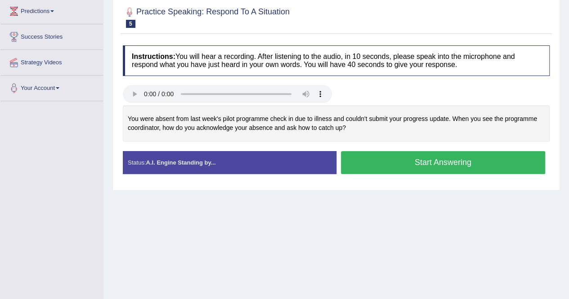
scroll to position [159, 0]
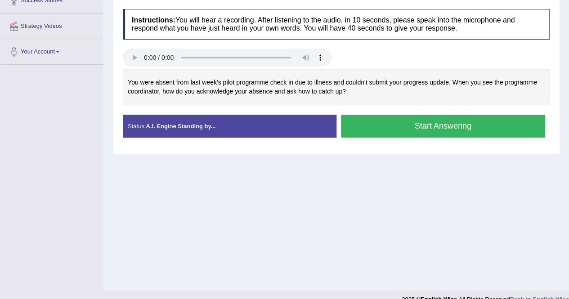
click at [408, 124] on button "Start Answering" at bounding box center [443, 126] width 205 height 23
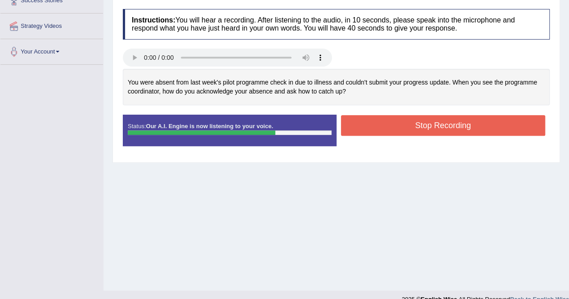
click at [408, 124] on button "Stop Recording" at bounding box center [443, 125] width 205 height 21
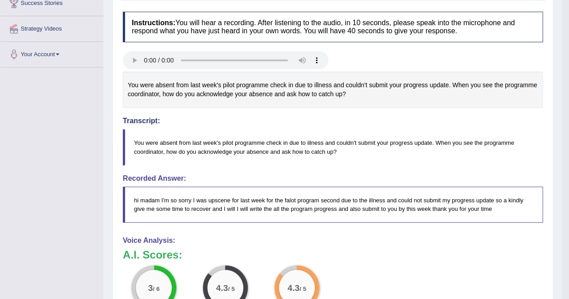
scroll to position [0, 0]
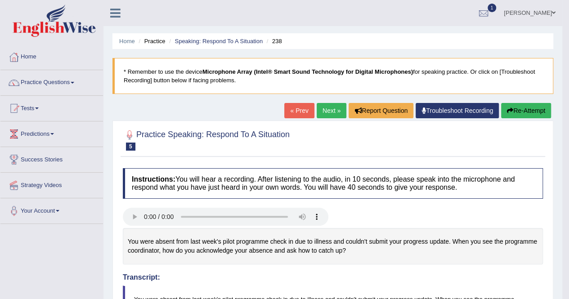
click at [327, 108] on link "Next »" at bounding box center [332, 110] width 30 height 15
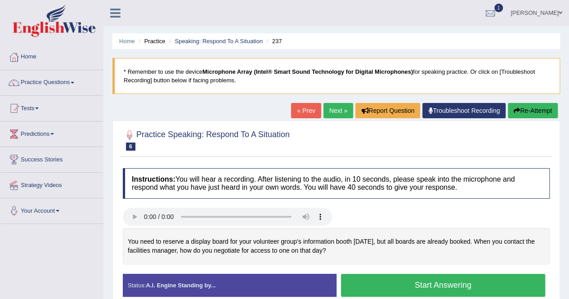
click at [430, 282] on button "Start Answering" at bounding box center [443, 285] width 205 height 23
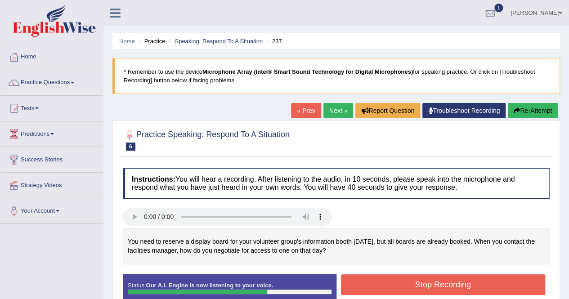
click at [430, 282] on button "Stop Recording" at bounding box center [443, 284] width 205 height 21
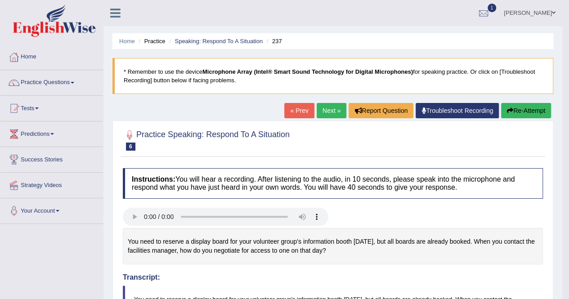
click at [332, 109] on link "Next »" at bounding box center [332, 110] width 30 height 15
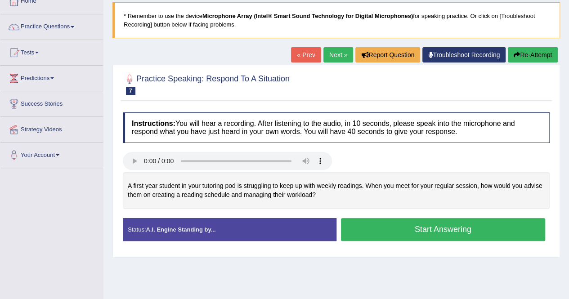
scroll to position [57, 0]
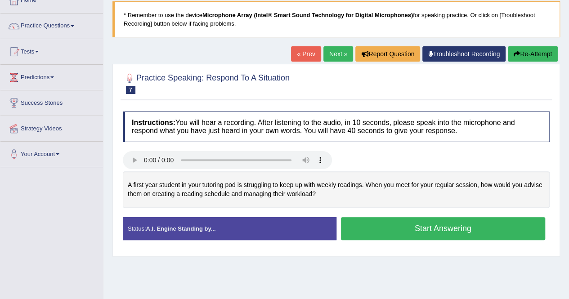
click at [434, 229] on button "Start Answering" at bounding box center [443, 228] width 205 height 23
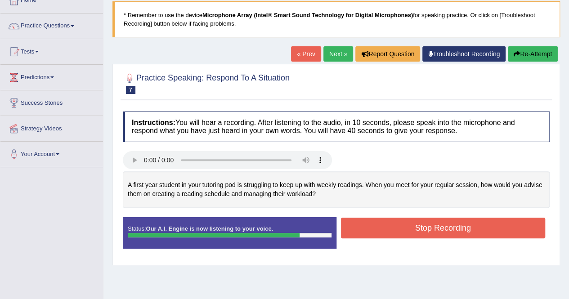
click at [434, 229] on button "Stop Recording" at bounding box center [443, 228] width 205 height 21
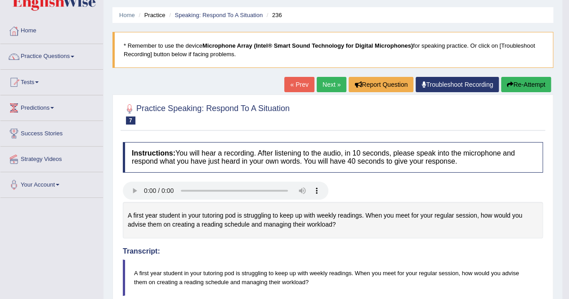
scroll to position [13, 0]
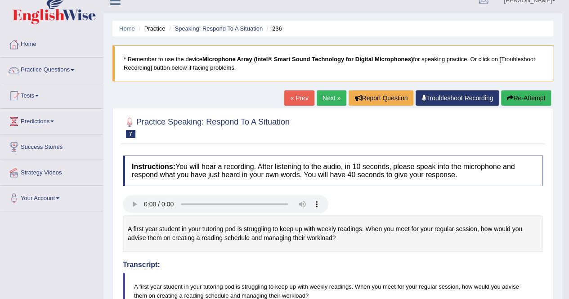
click at [328, 95] on link "Next »" at bounding box center [332, 97] width 30 height 15
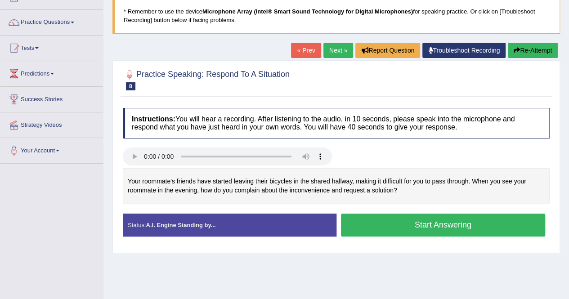
scroll to position [60, 0]
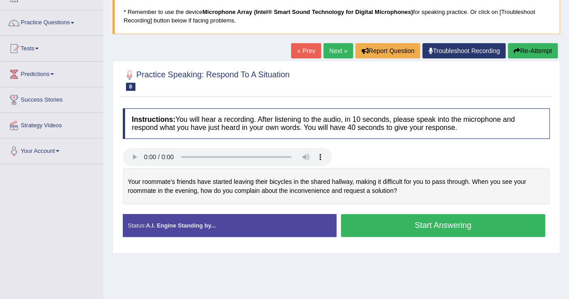
click at [436, 224] on button "Start Answering" at bounding box center [443, 225] width 205 height 23
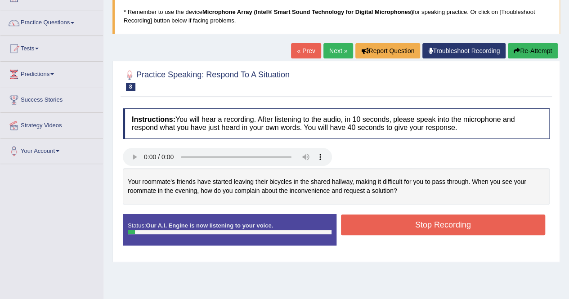
click at [436, 224] on button "Stop Recording" at bounding box center [443, 225] width 205 height 21
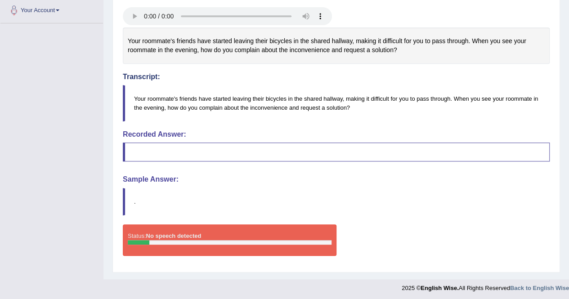
scroll to position [0, 0]
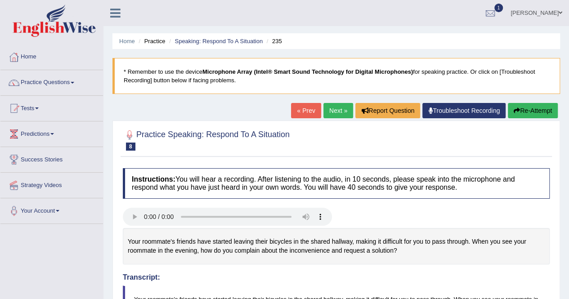
click at [532, 110] on button "Re-Attempt" at bounding box center [533, 110] width 50 height 15
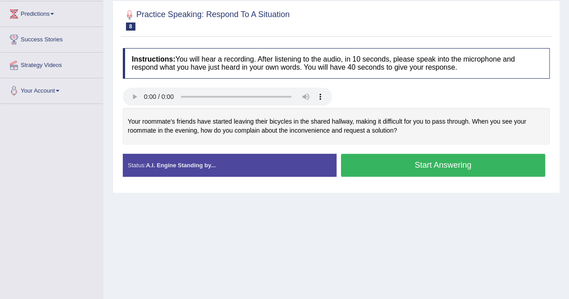
scroll to position [121, 0]
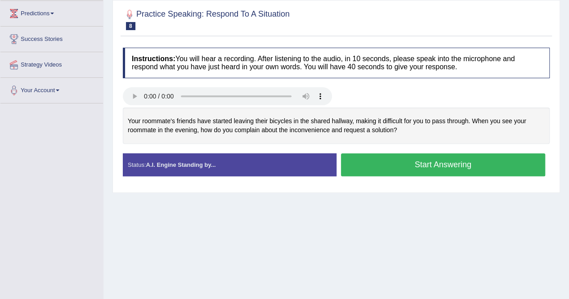
click at [426, 165] on button "Start Answering" at bounding box center [443, 164] width 205 height 23
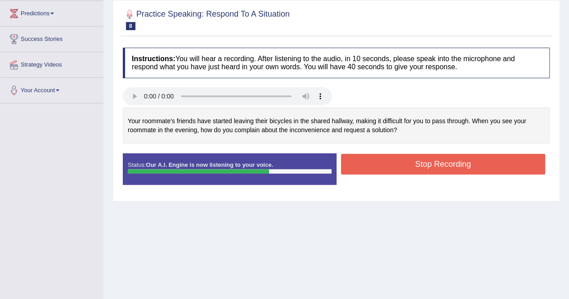
click at [436, 162] on button "Stop Recording" at bounding box center [443, 164] width 205 height 21
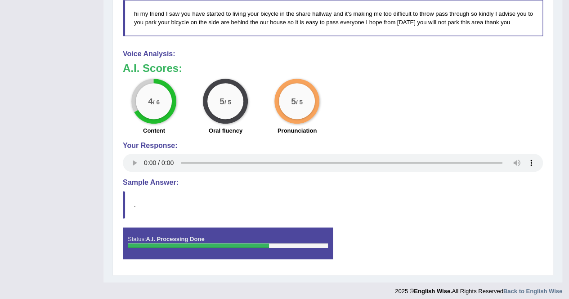
scroll to position [346, 0]
